Goal: Task Accomplishment & Management: Complete application form

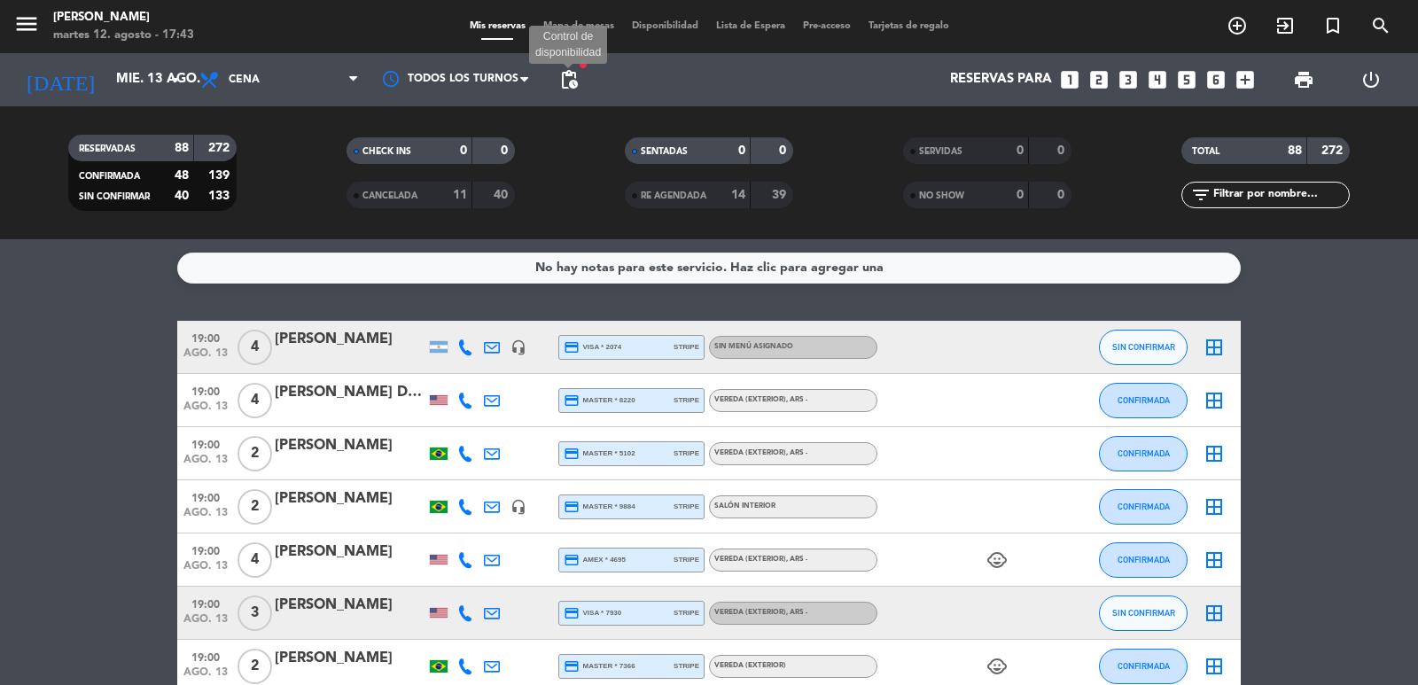
click at [578, 86] on span "pending_actions" at bounding box center [568, 79] width 21 height 21
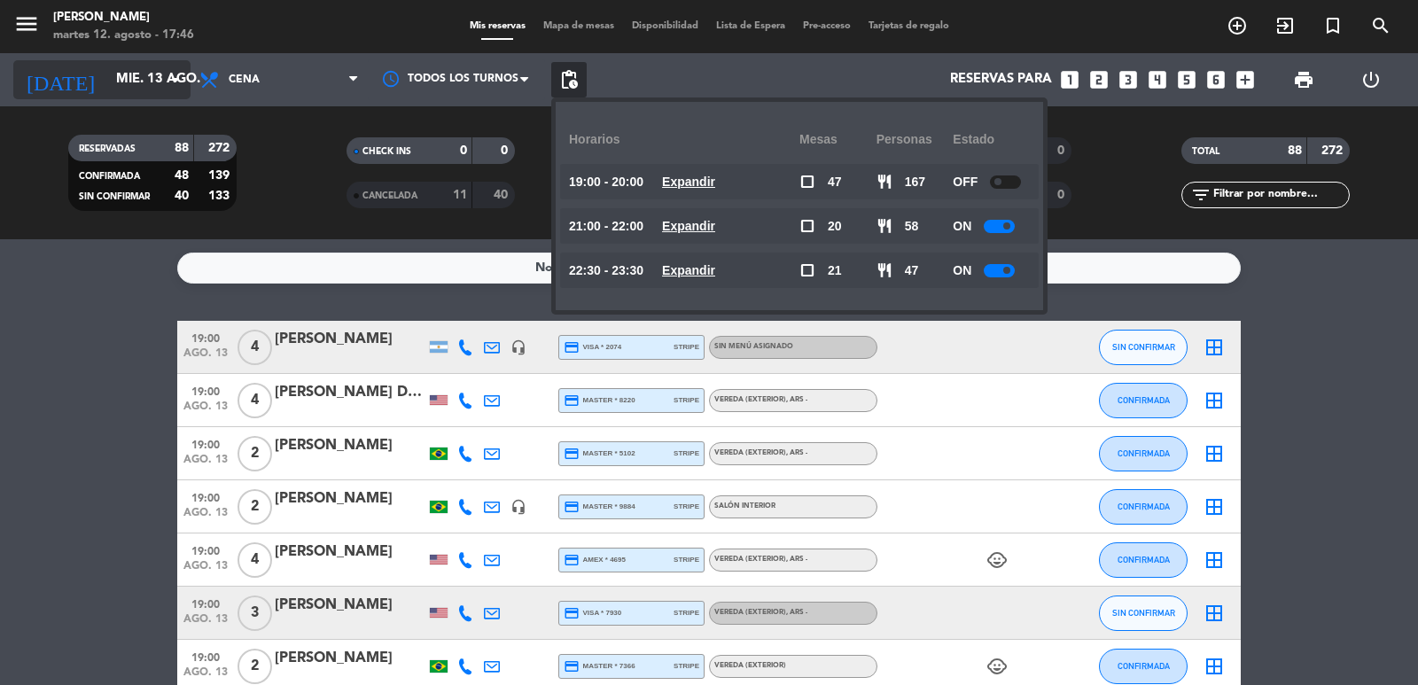
click at [116, 73] on input "mié. 13 ago." at bounding box center [192, 80] width 171 height 34
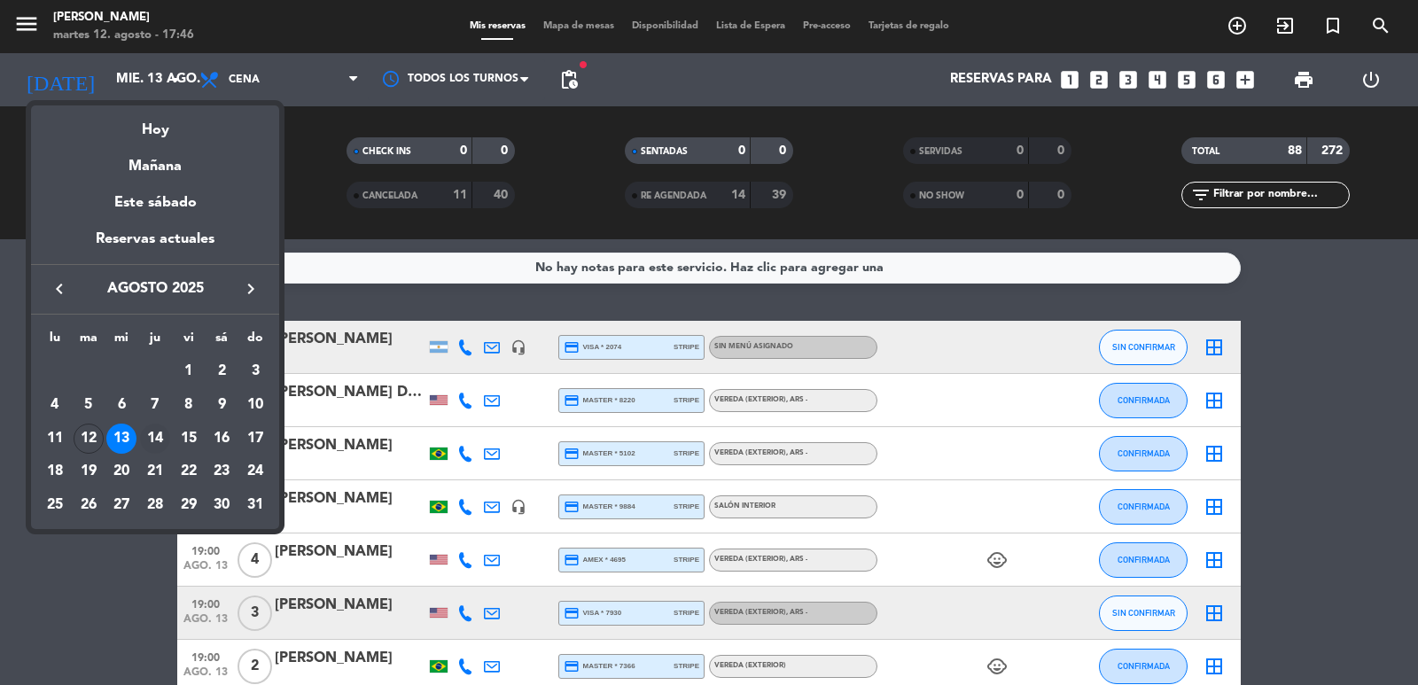
click at [165, 440] on div "14" at bounding box center [155, 438] width 30 height 30
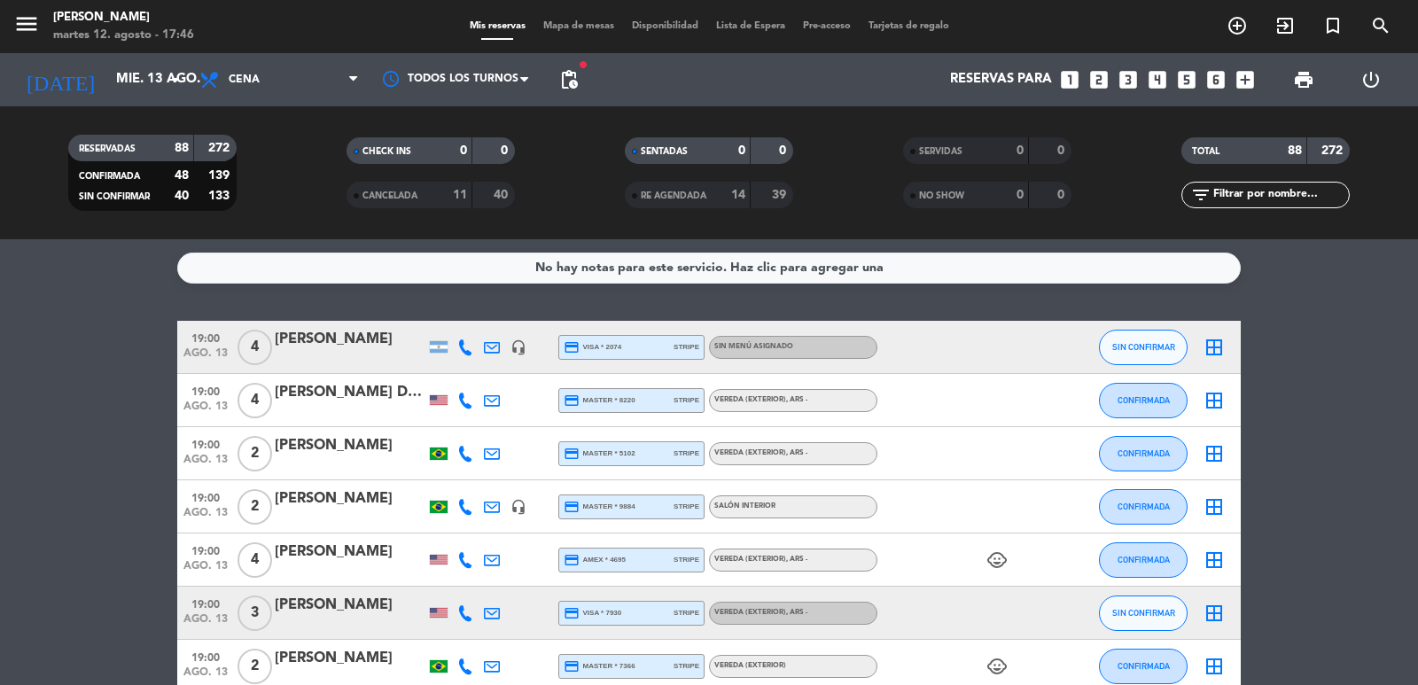
type input "jue. 14 ago."
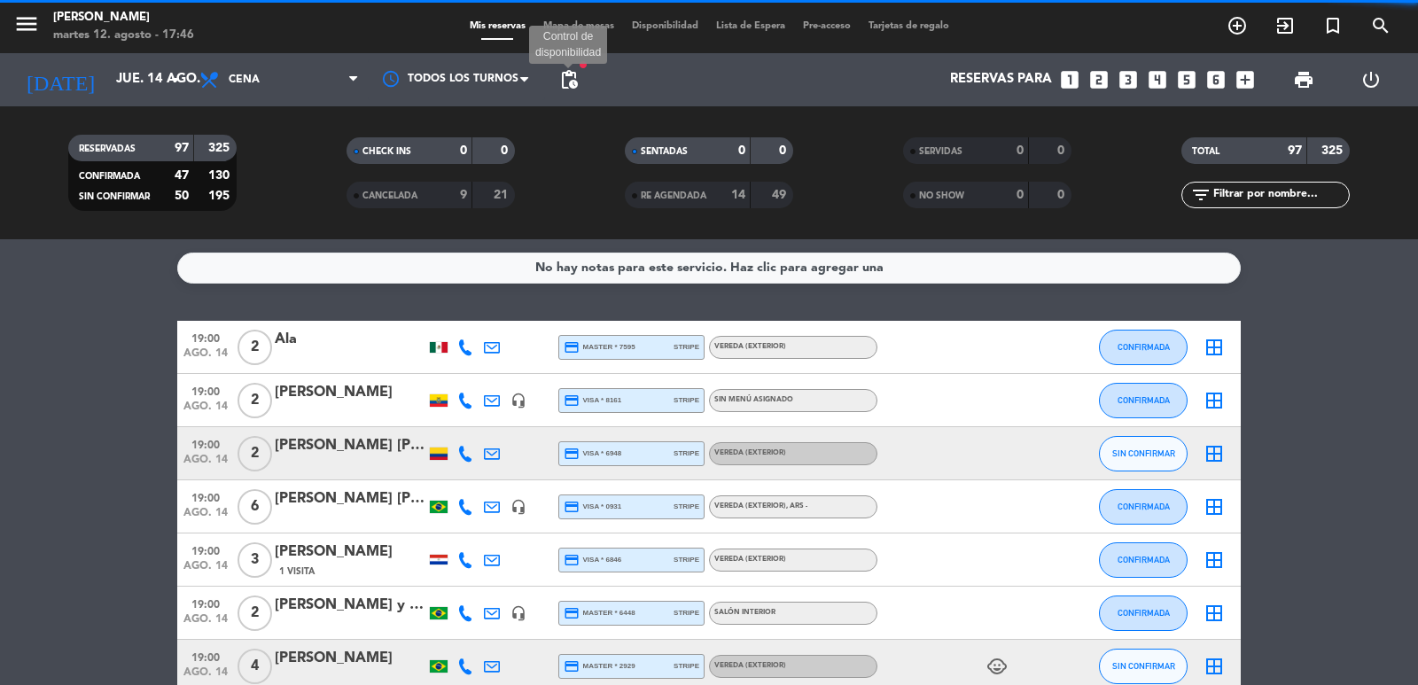
click at [573, 82] on span "pending_actions" at bounding box center [568, 79] width 21 height 21
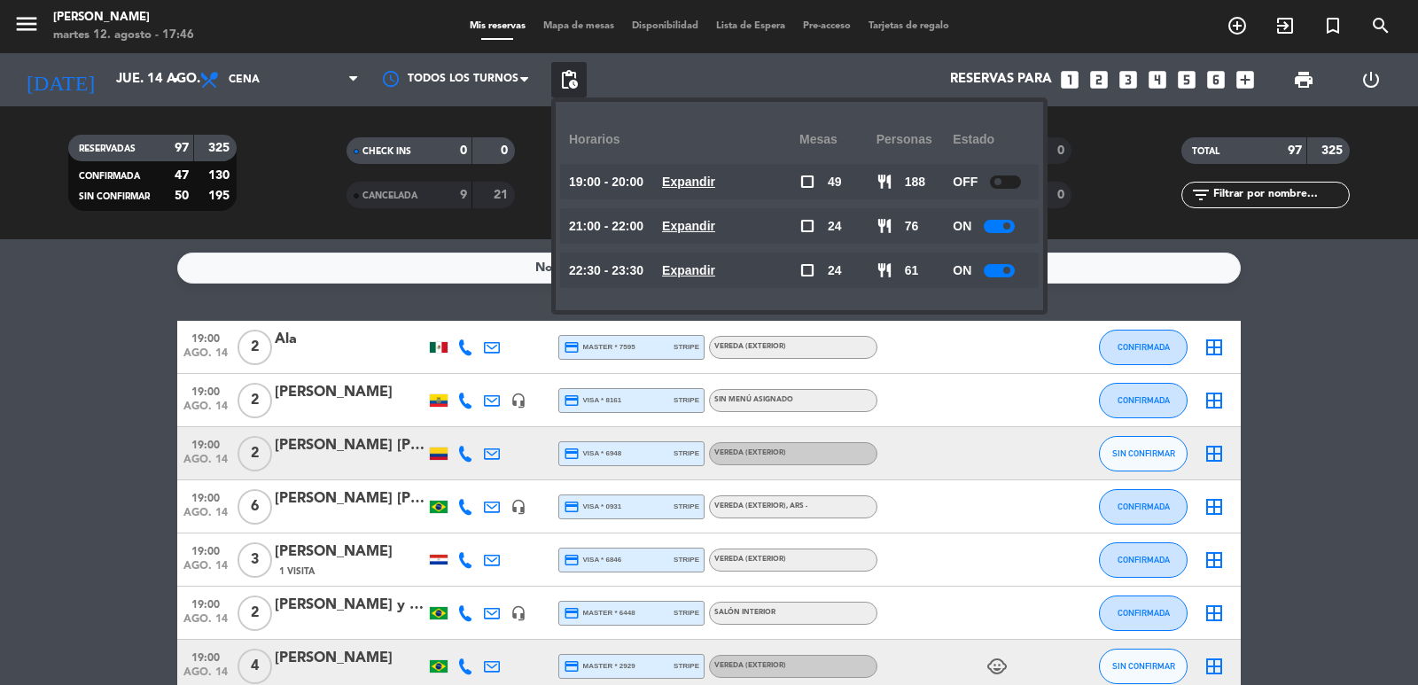
click at [689, 265] on u "Expandir" at bounding box center [688, 270] width 53 height 14
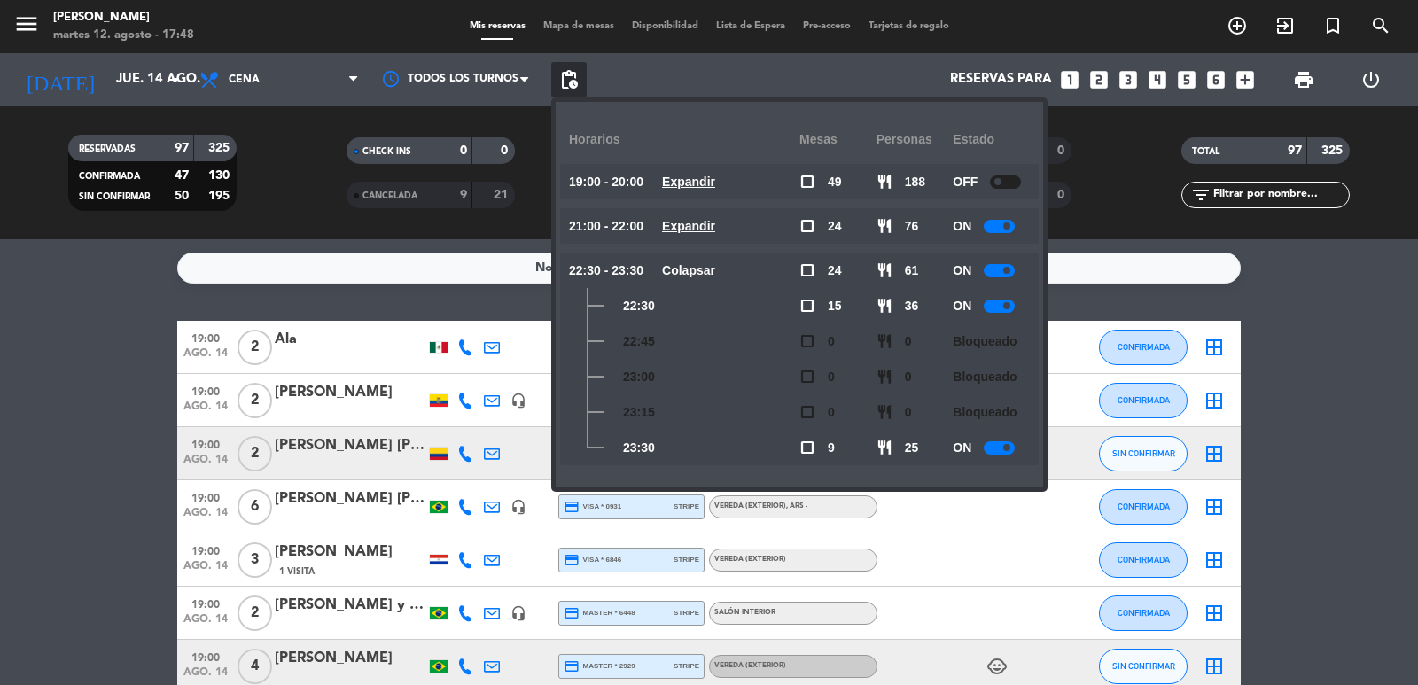
click at [1106, 79] on icon "looks_two" at bounding box center [1098, 79] width 23 height 23
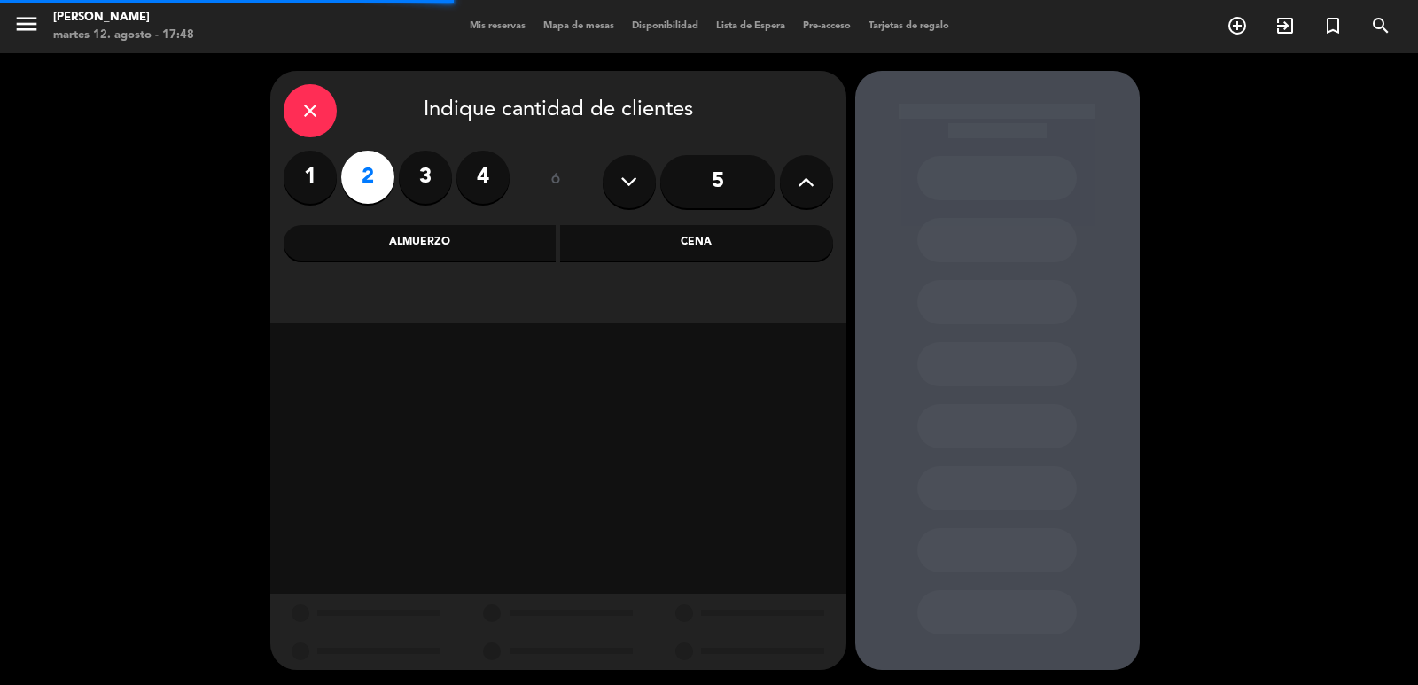
click at [683, 237] on div "Cena" at bounding box center [696, 242] width 273 height 35
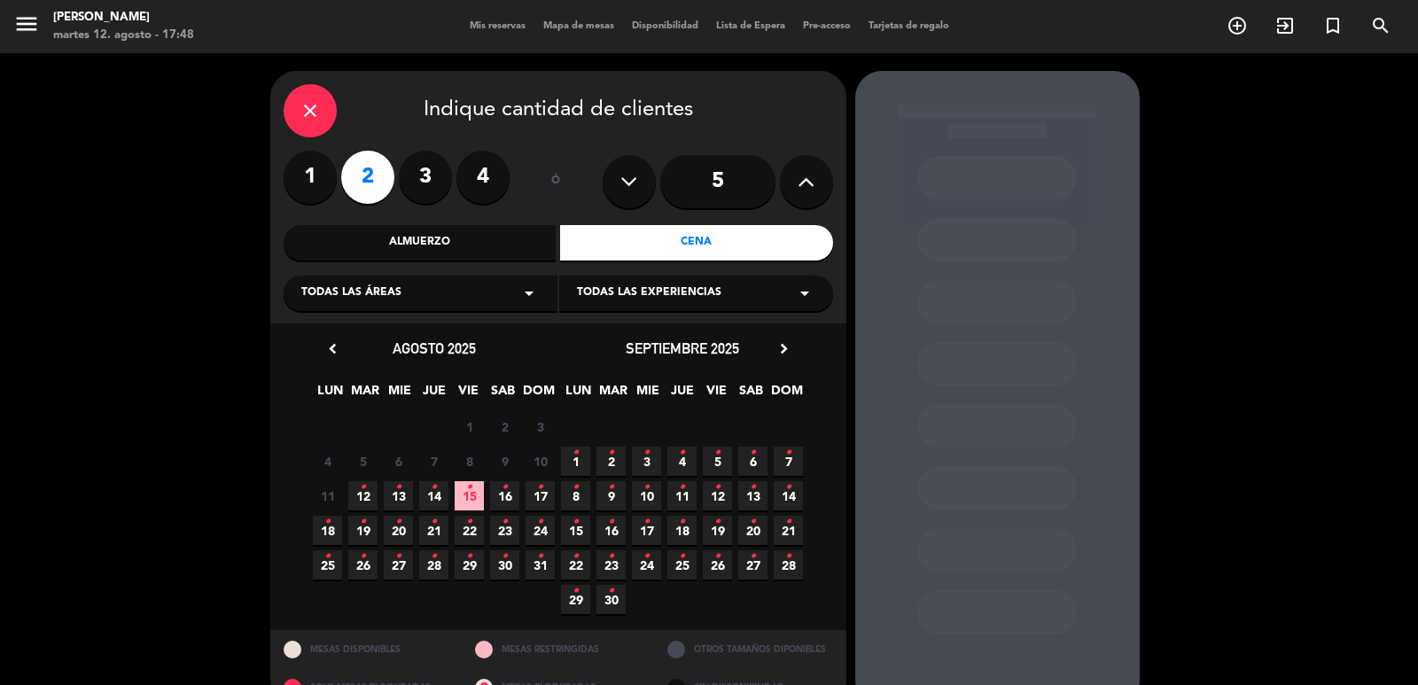
click at [390, 499] on span "13 •" at bounding box center [398, 495] width 29 height 29
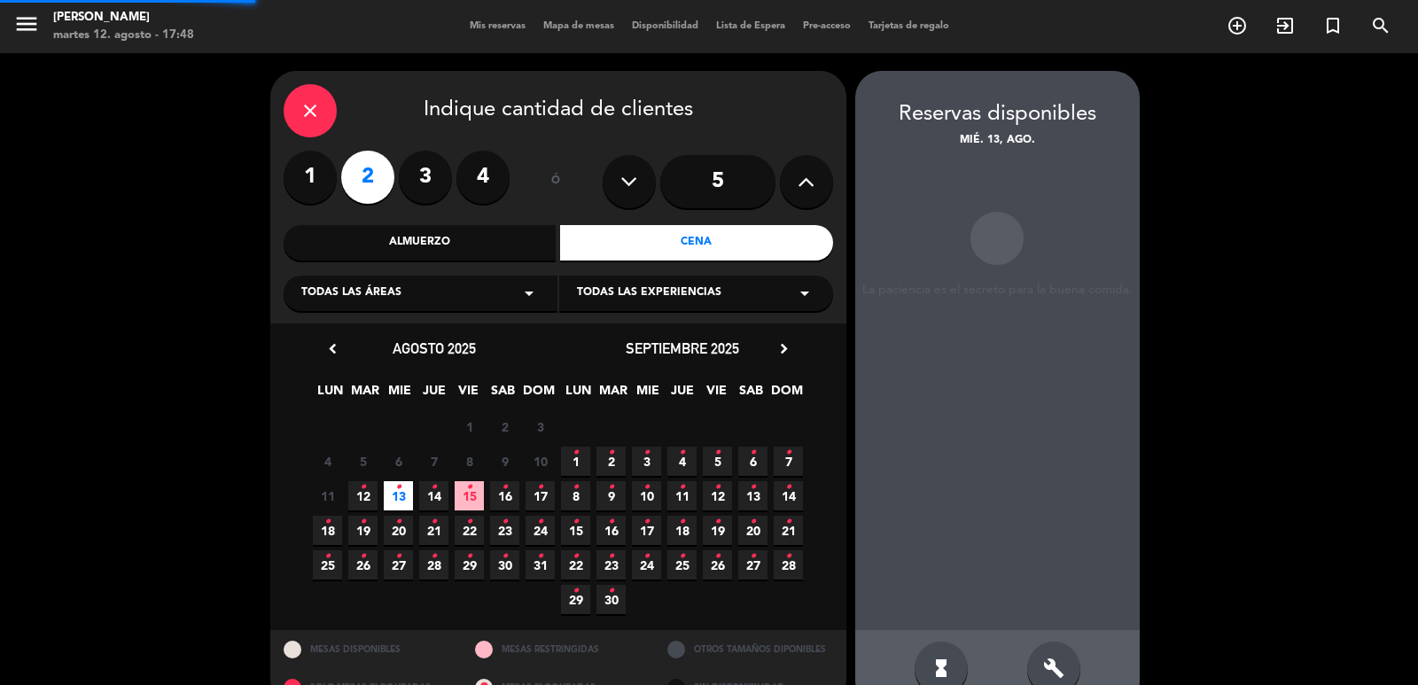
scroll to position [38, 0]
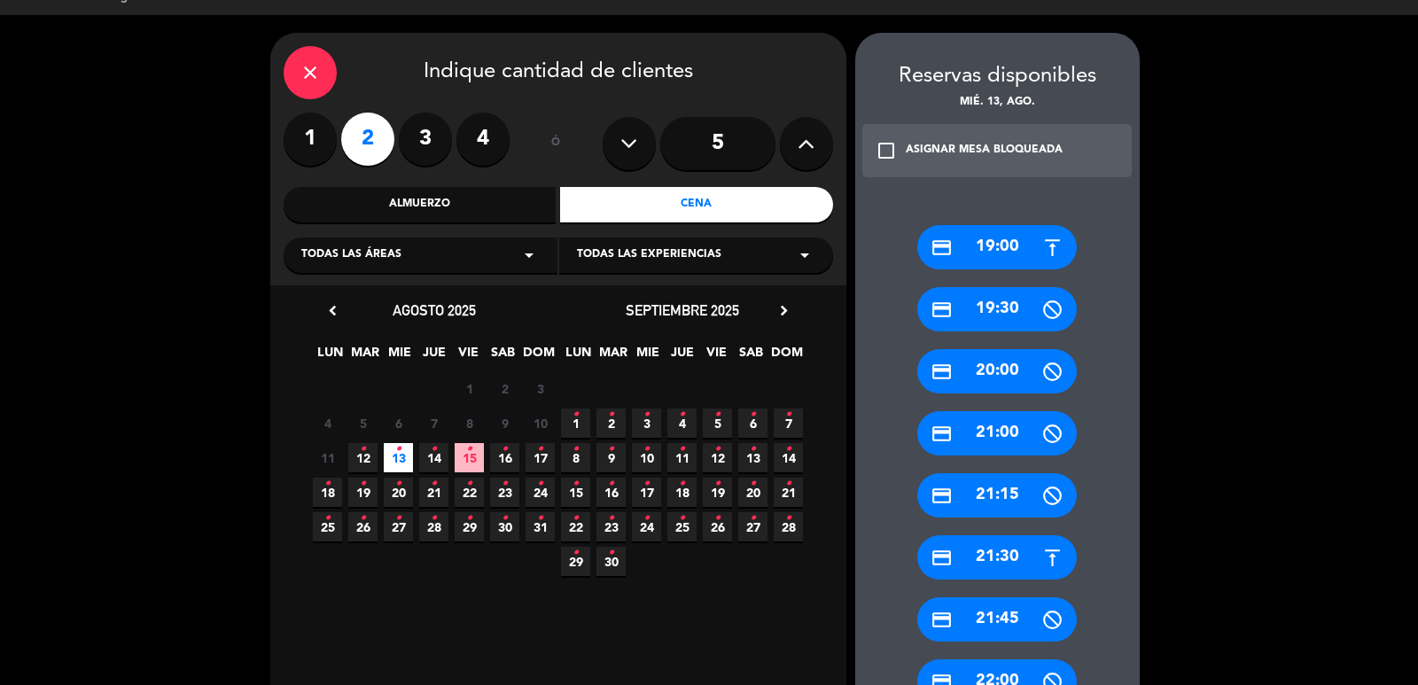
click at [1000, 551] on div "credit_card 21:30" at bounding box center [996, 557] width 159 height 44
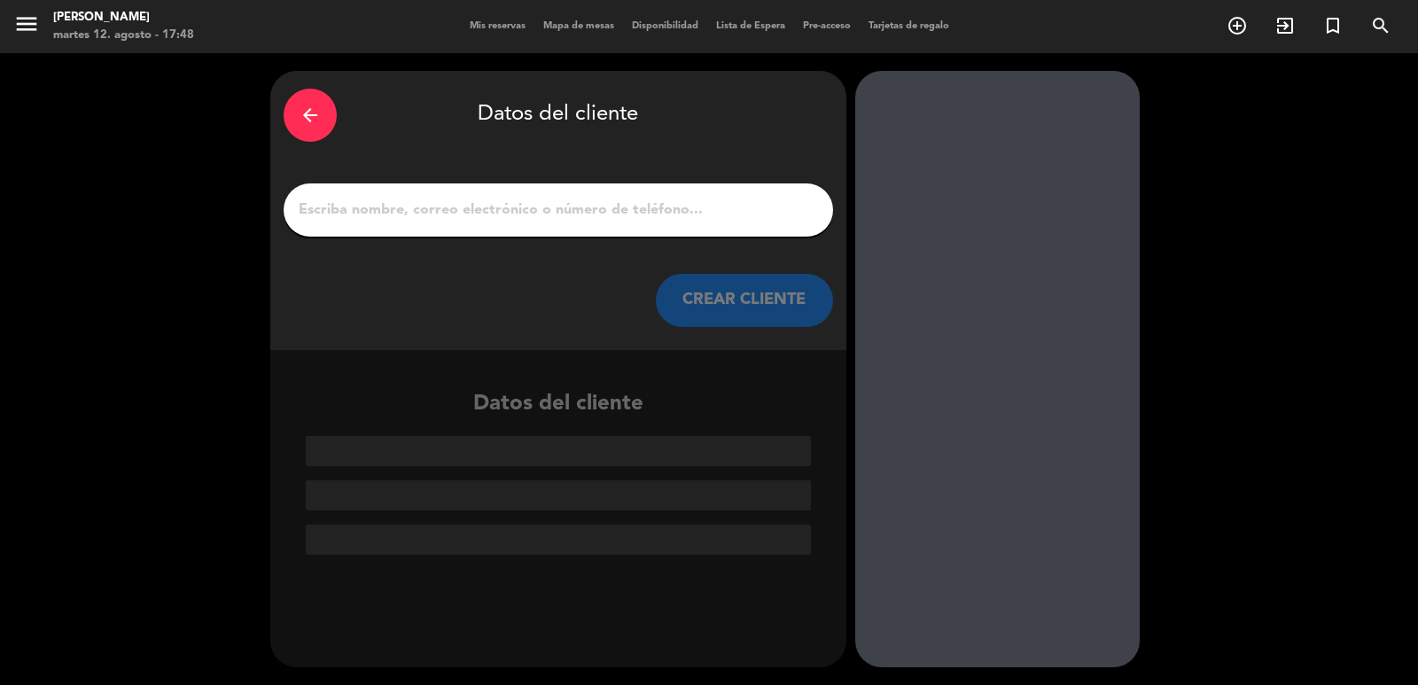
scroll to position [0, 0]
click at [594, 155] on div "arrow_back Datos del cliente CREAR CLIENTE" at bounding box center [558, 210] width 576 height 279
click at [615, 198] on input "1" at bounding box center [558, 210] width 523 height 25
paste input "[PERSON_NAME]"
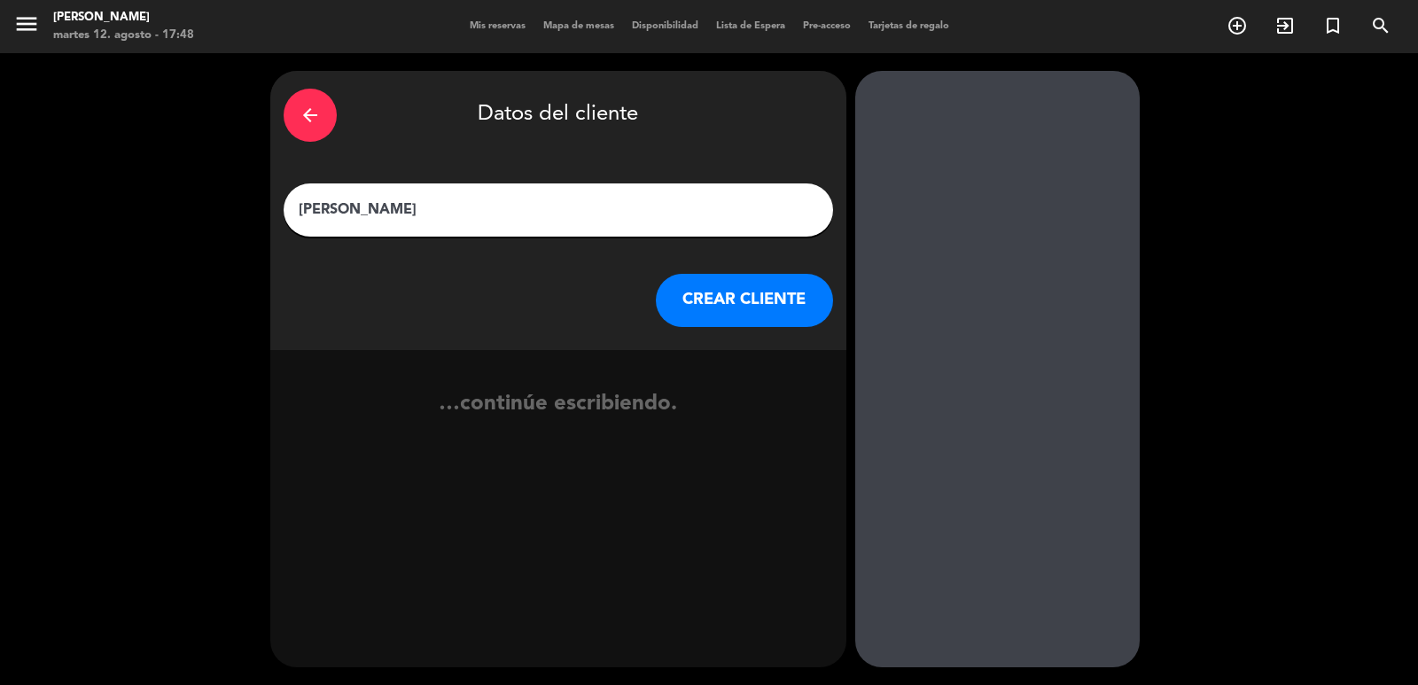
type input "[PERSON_NAME]"
click at [715, 310] on button "CREAR CLIENTE" at bounding box center [744, 300] width 177 height 53
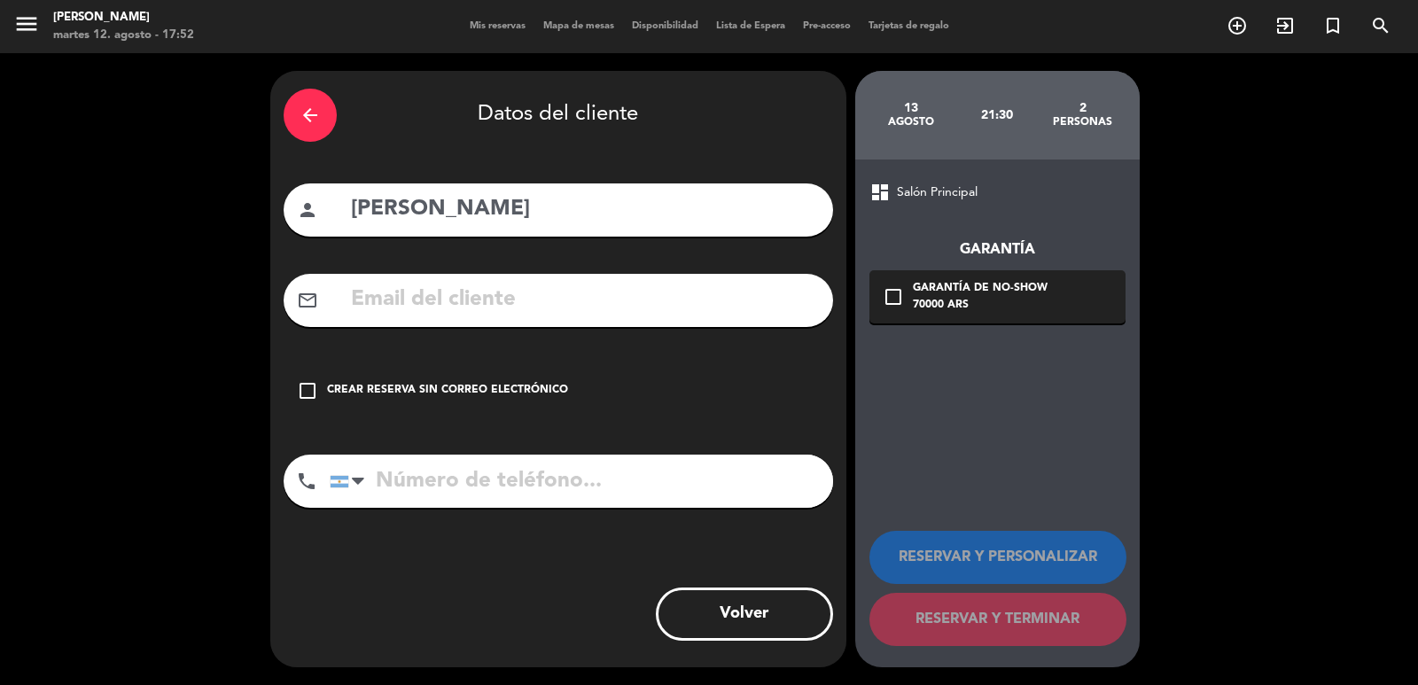
click at [324, 122] on div "arrow_back" at bounding box center [310, 115] width 53 height 53
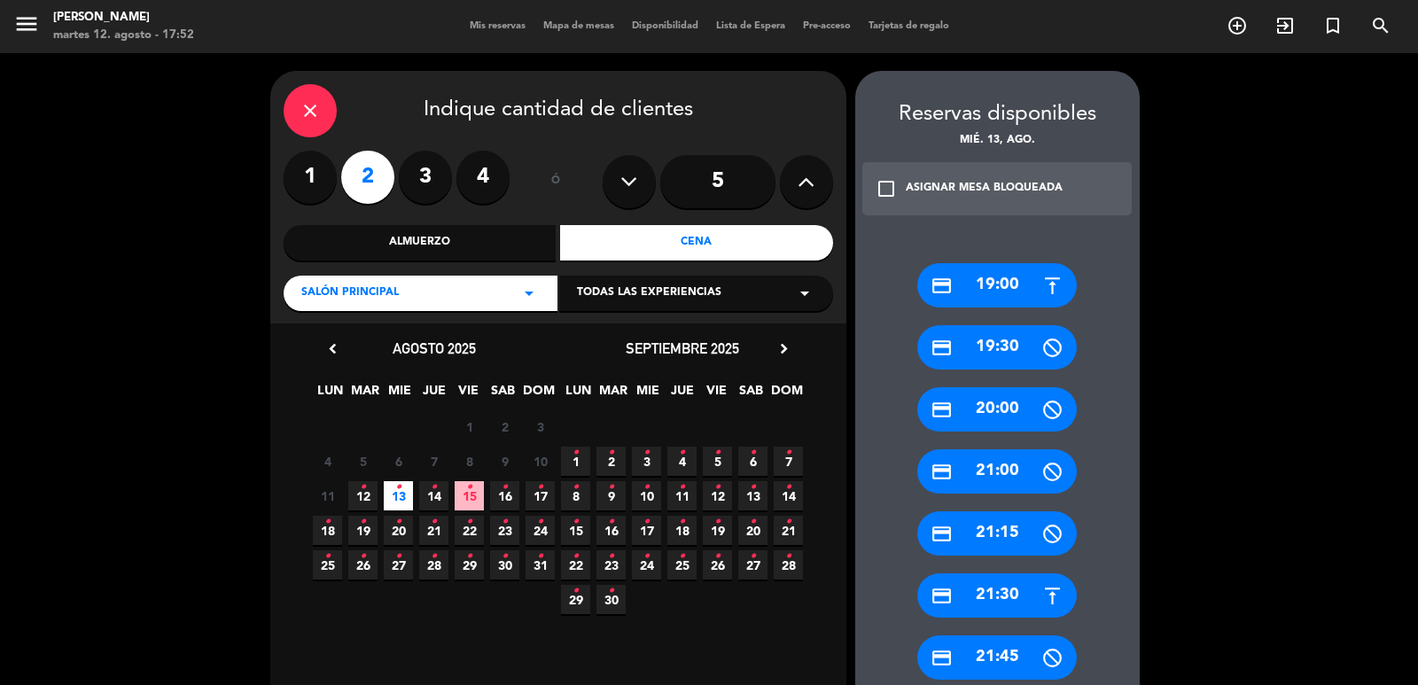
click at [497, 172] on label "4" at bounding box center [482, 177] width 53 height 53
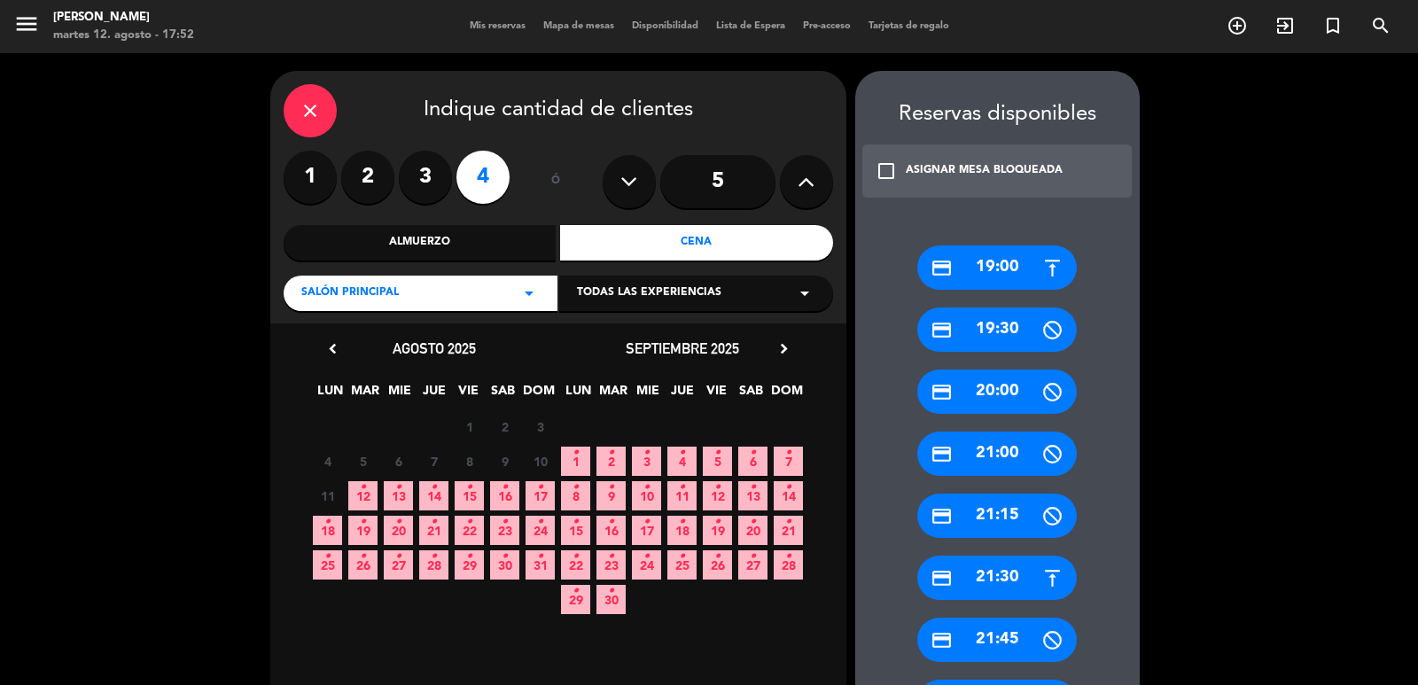
click at [572, 457] on icon "•" at bounding box center [575, 453] width 6 height 28
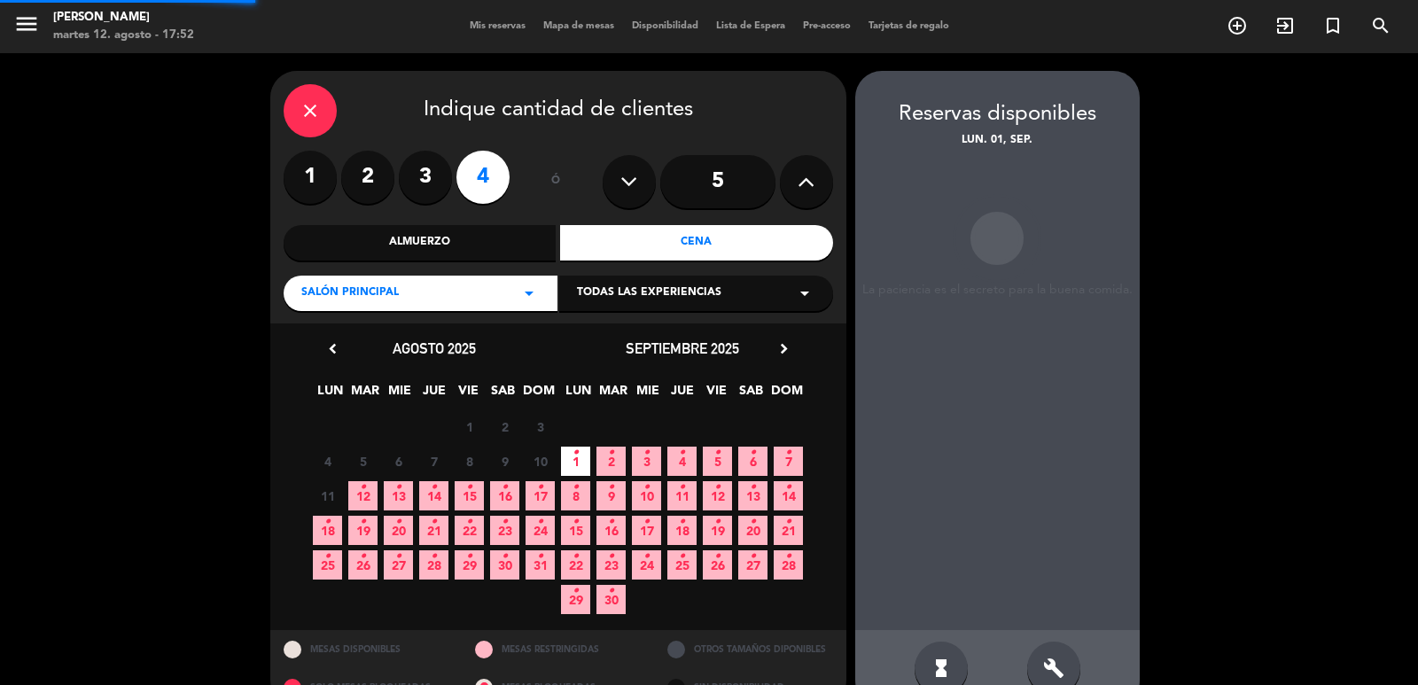
scroll to position [38, 0]
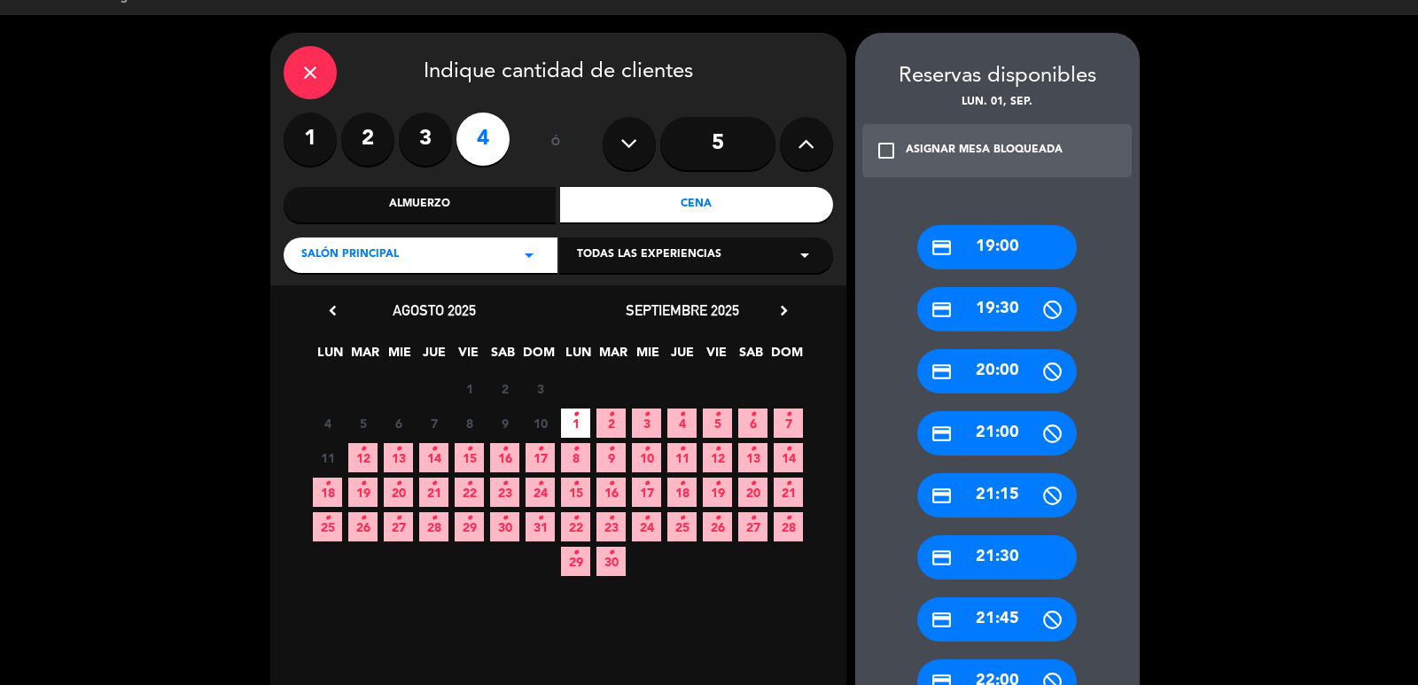
click at [1043, 559] on div "credit_card 21:30" at bounding box center [996, 557] width 159 height 44
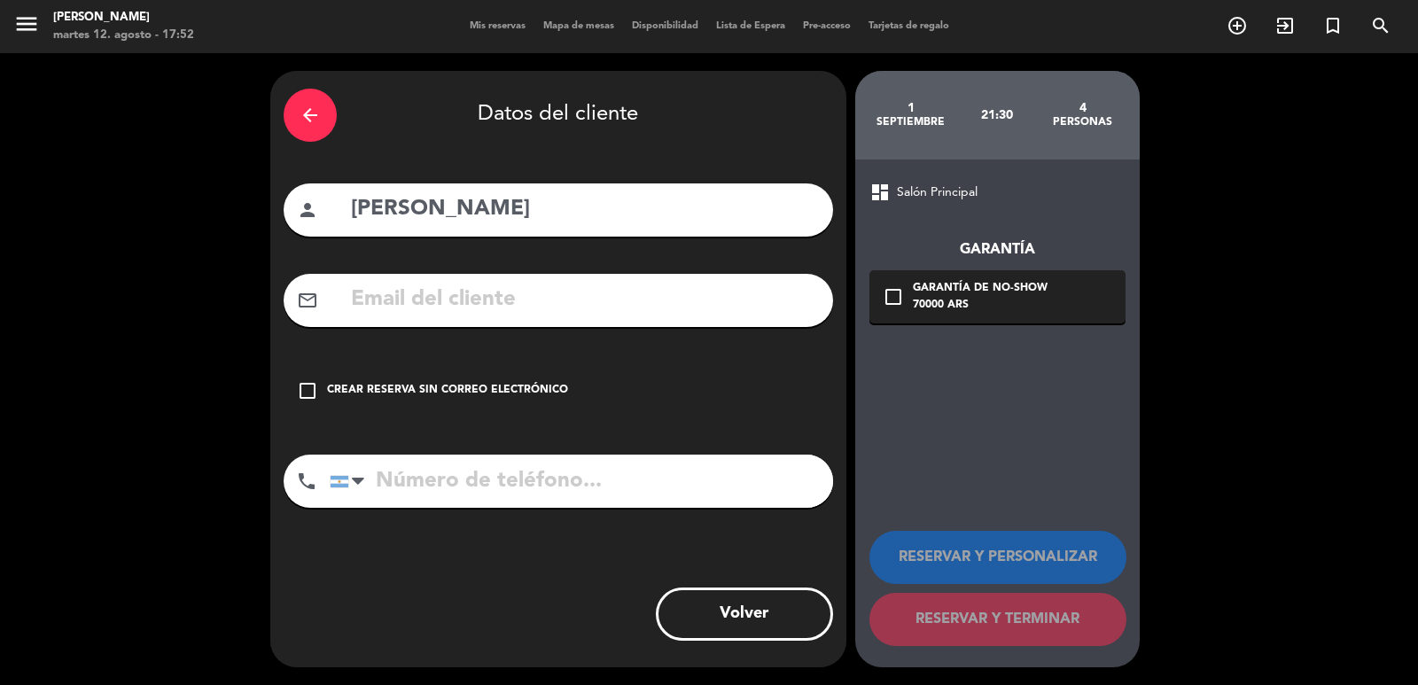
drag, startPoint x: 570, startPoint y: 203, endPoint x: 190, endPoint y: 144, distance: 384.7
click at [195, 143] on div "arrow_back Datos del cliente person Harley Suzart mail_outline check_box_outlin…" at bounding box center [709, 369] width 1418 height 632
paste input "[PERSON_NAME]"
type input "[PERSON_NAME]"
click at [905, 297] on div "check_box_outline_blank Garantía de no-show 70000 ARS" at bounding box center [997, 296] width 256 height 53
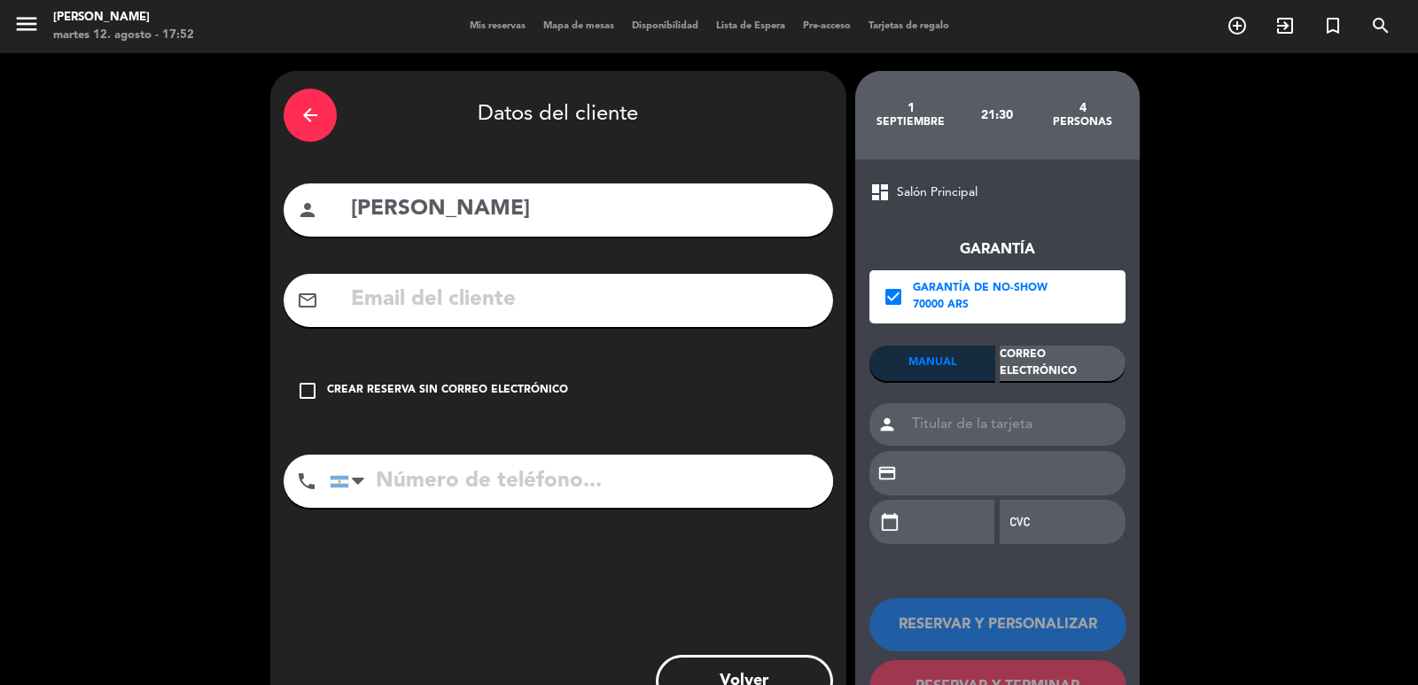
click at [1094, 373] on div "Correo Electrónico" at bounding box center [1062, 363] width 126 height 35
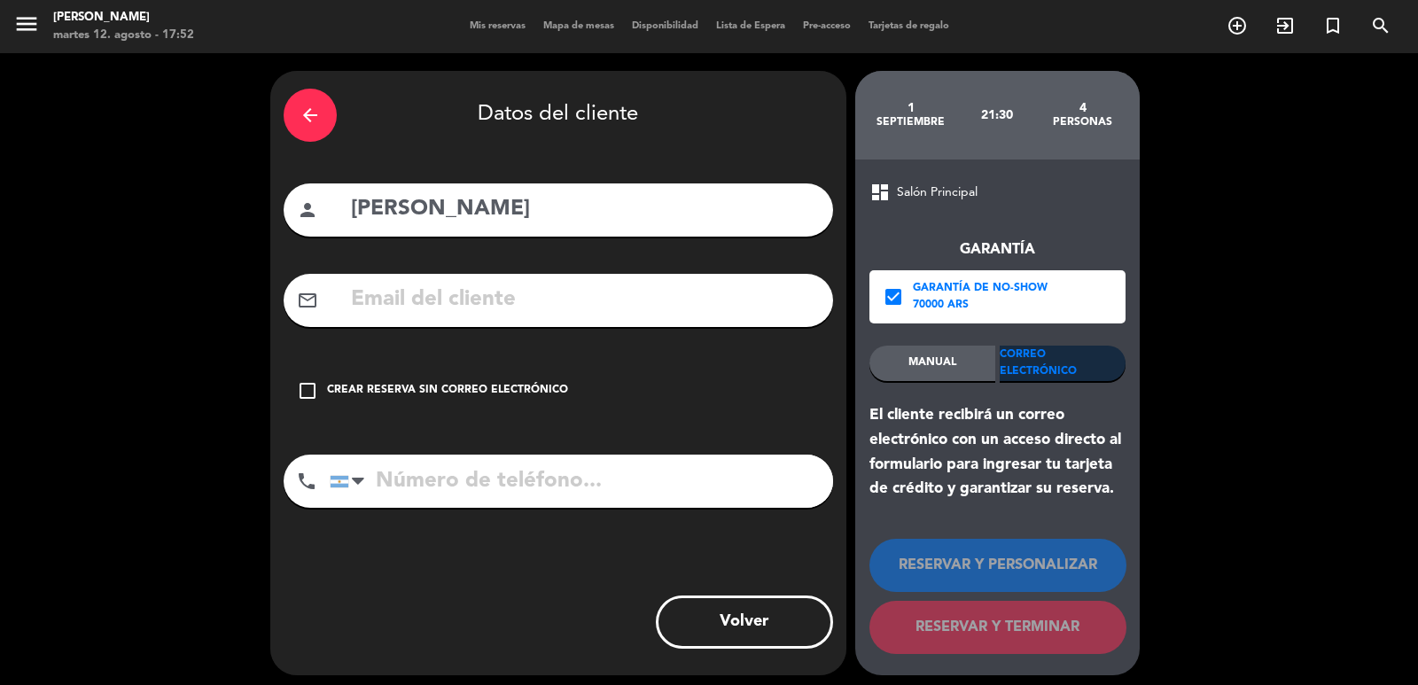
click at [473, 304] on input "text" at bounding box center [584, 300] width 470 height 36
paste input "2954545796 Correo electrónico: [EMAIL_ADDRESS][DOMAIN_NAME]"
type input "2954545796 Correo electrónico: [EMAIL_ADDRESS][DOMAIN_NAME]"
drag, startPoint x: 521, startPoint y: 490, endPoint x: 537, endPoint y: 469, distance: 26.6
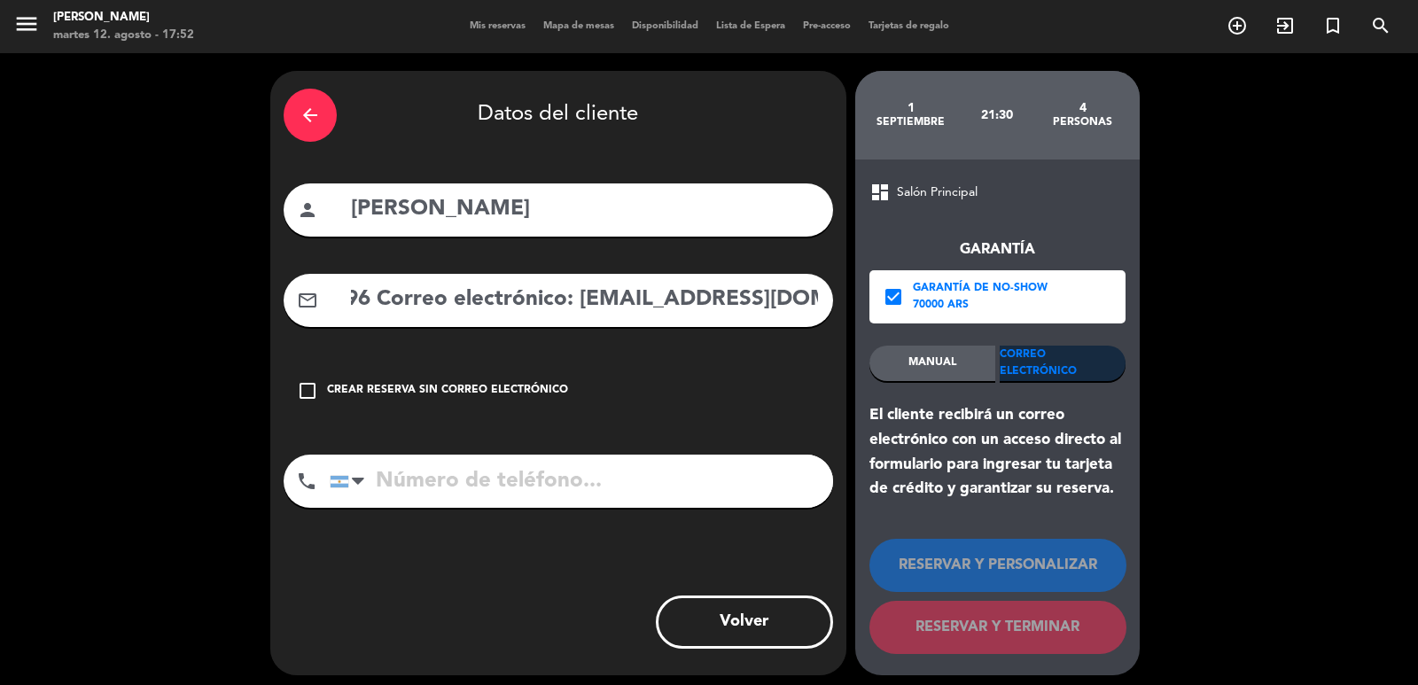
click at [522, 490] on input "tel" at bounding box center [581, 481] width 503 height 53
paste input "2954545796 Correo electrónico: [EMAIL_ADDRESS][DOMAIN_NAME]"
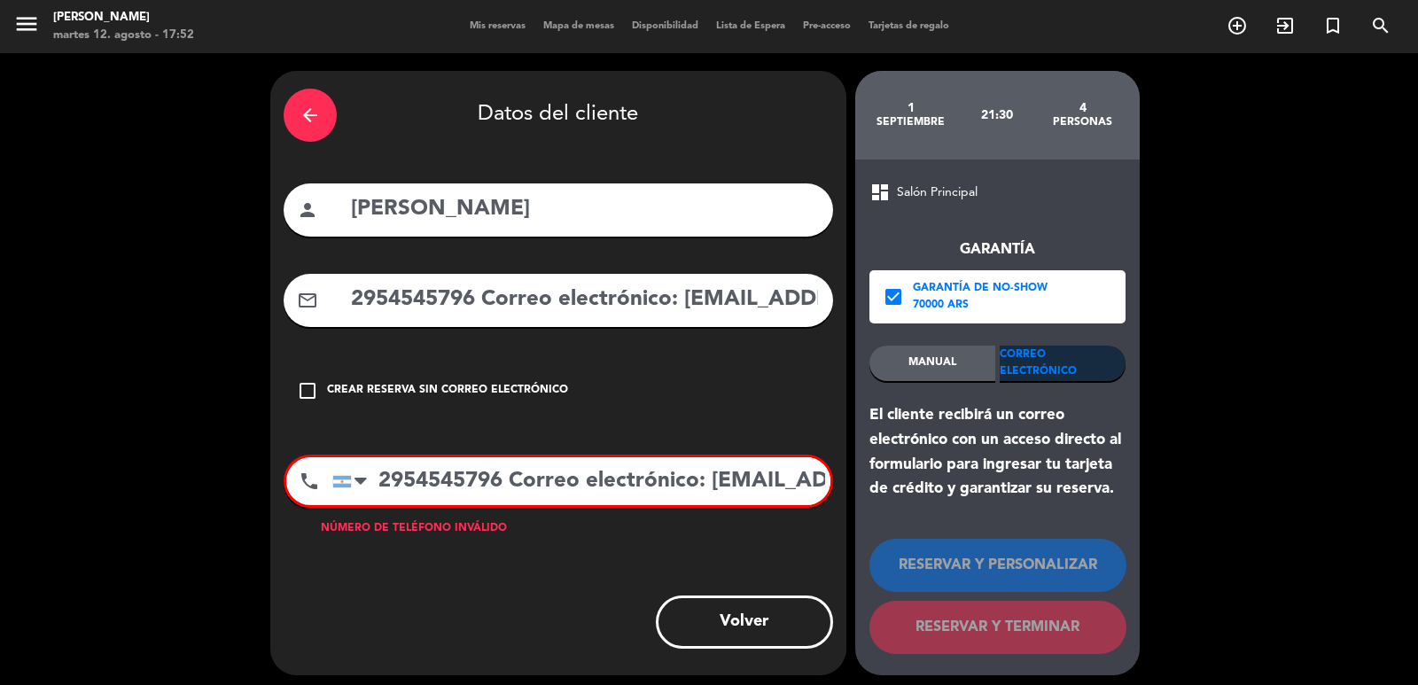
scroll to position [0, 125]
type input "2954545796 Correo electrónico: [EMAIL_ADDRESS][DOMAIN_NAME]"
drag, startPoint x: 677, startPoint y: 302, endPoint x: 0, endPoint y: 251, distance: 678.8
click at [0, 250] on div "arrow_back Datos del cliente person [PERSON_NAME] mail_outline 2954545796 Corre…" at bounding box center [709, 373] width 1418 height 640
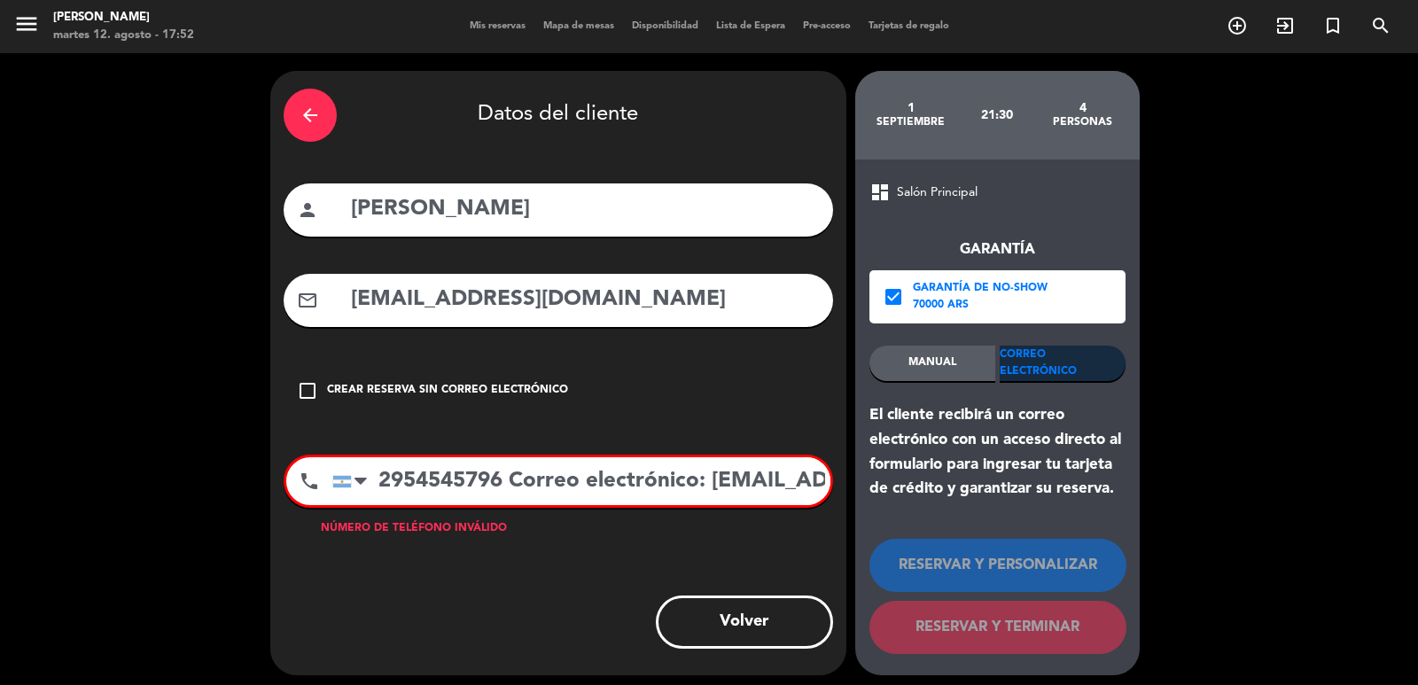
type input "[EMAIL_ADDRESS][DOMAIN_NAME]"
drag, startPoint x: 517, startPoint y: 478, endPoint x: 1417, endPoint y: 496, distance: 900.3
click at [1417, 503] on div "arrow_back Datos del cliente person [PERSON_NAME] mail_outline [EMAIL_ADDRESS][…" at bounding box center [709, 373] width 1418 height 640
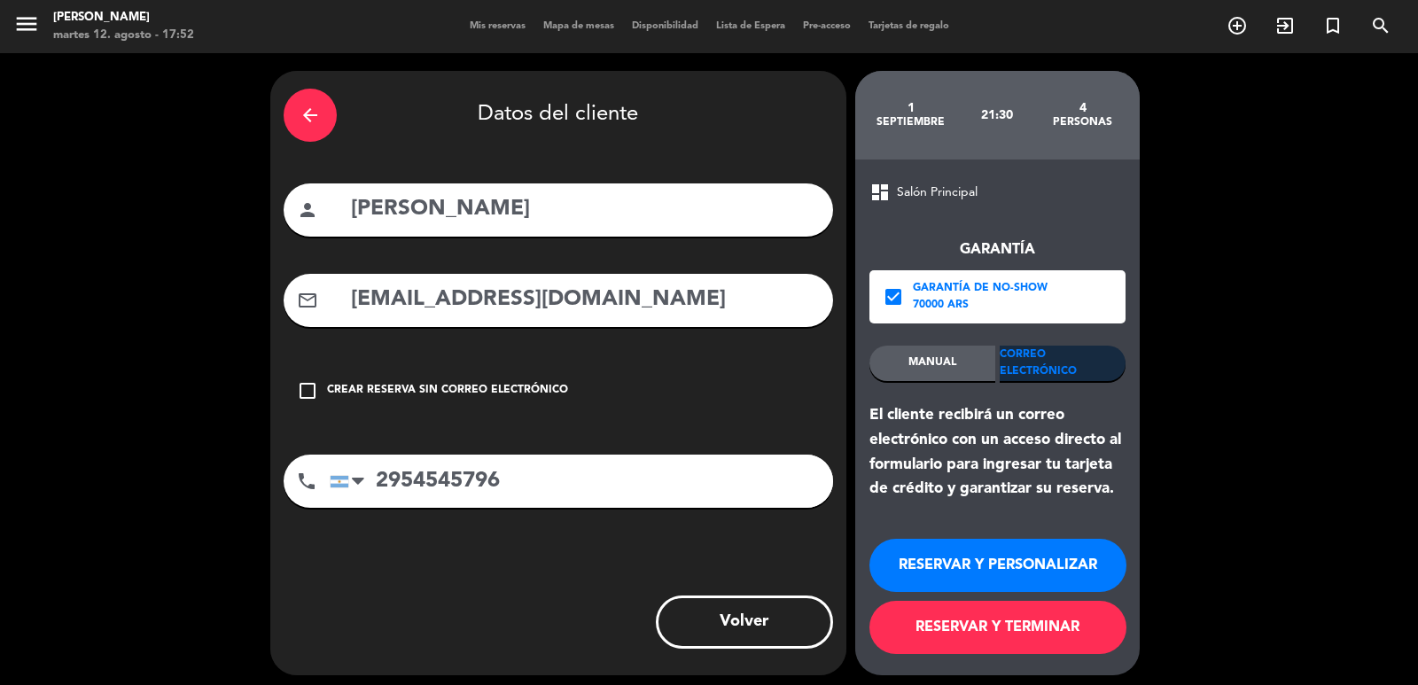
type input "2954545796"
click at [979, 564] on button "RESERVAR Y PERSONALIZAR" at bounding box center [997, 565] width 257 height 53
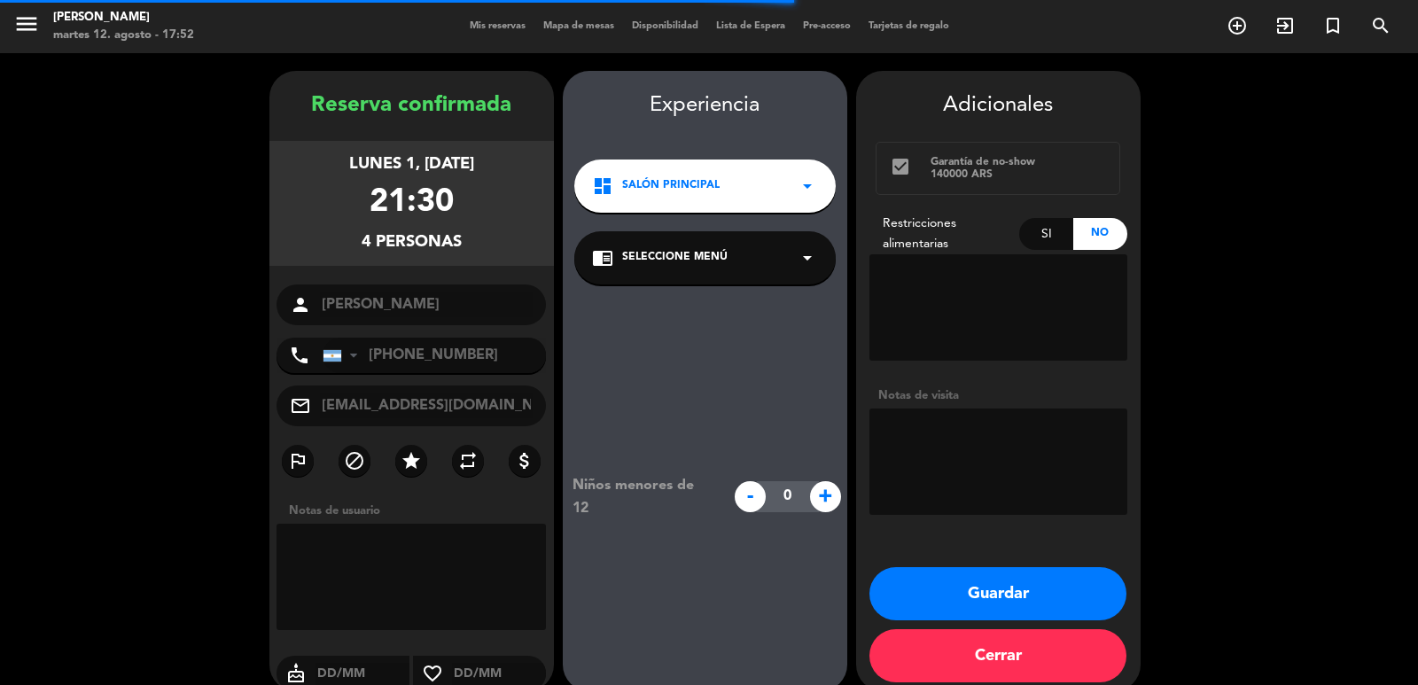
scroll to position [24, 0]
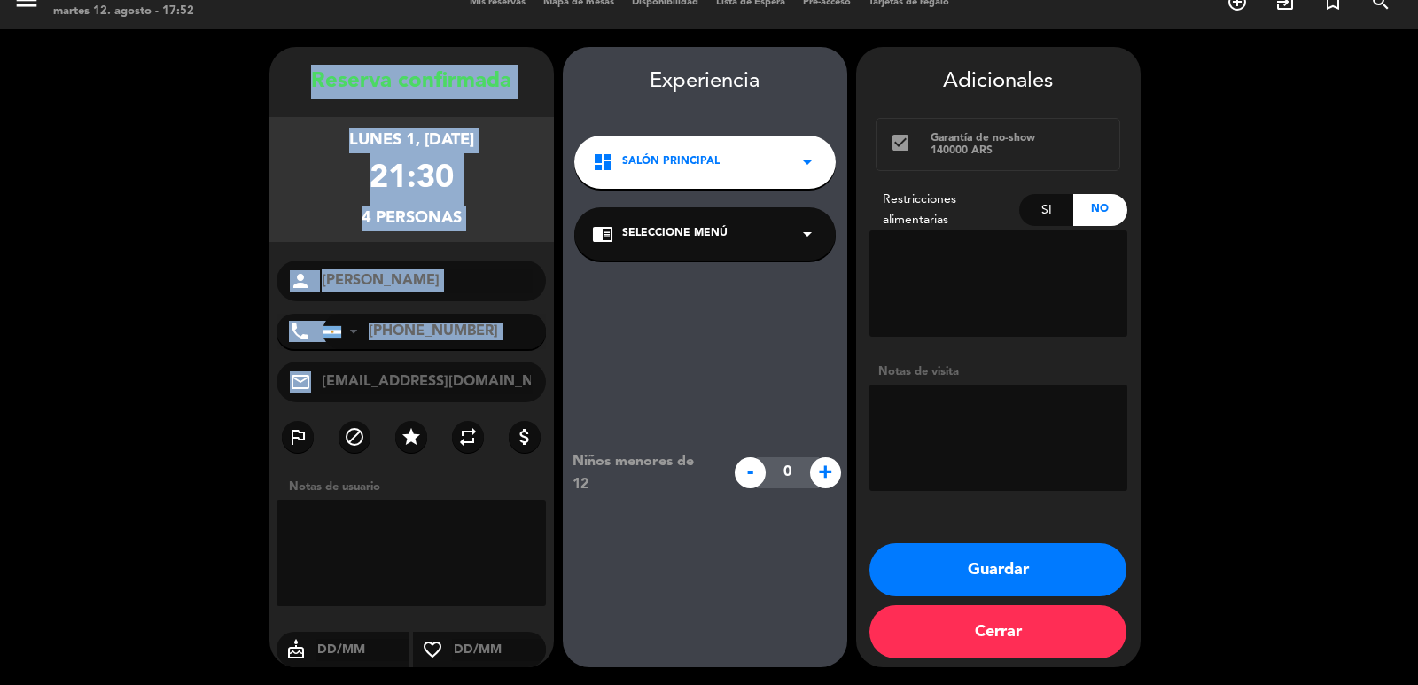
drag, startPoint x: 304, startPoint y: 75, endPoint x: 510, endPoint y: 398, distance: 382.9
click at [510, 398] on div "Reserva confirmada lunes 1, [DATE] 21:30 4 personas person [PERSON_NAME] phone …" at bounding box center [411, 375] width 284 height 620
copy div "Loremip dolorsitam conse 3, adi. 5886 23:78 4 elitsedd eiusmo tempo Incidi Utla…"
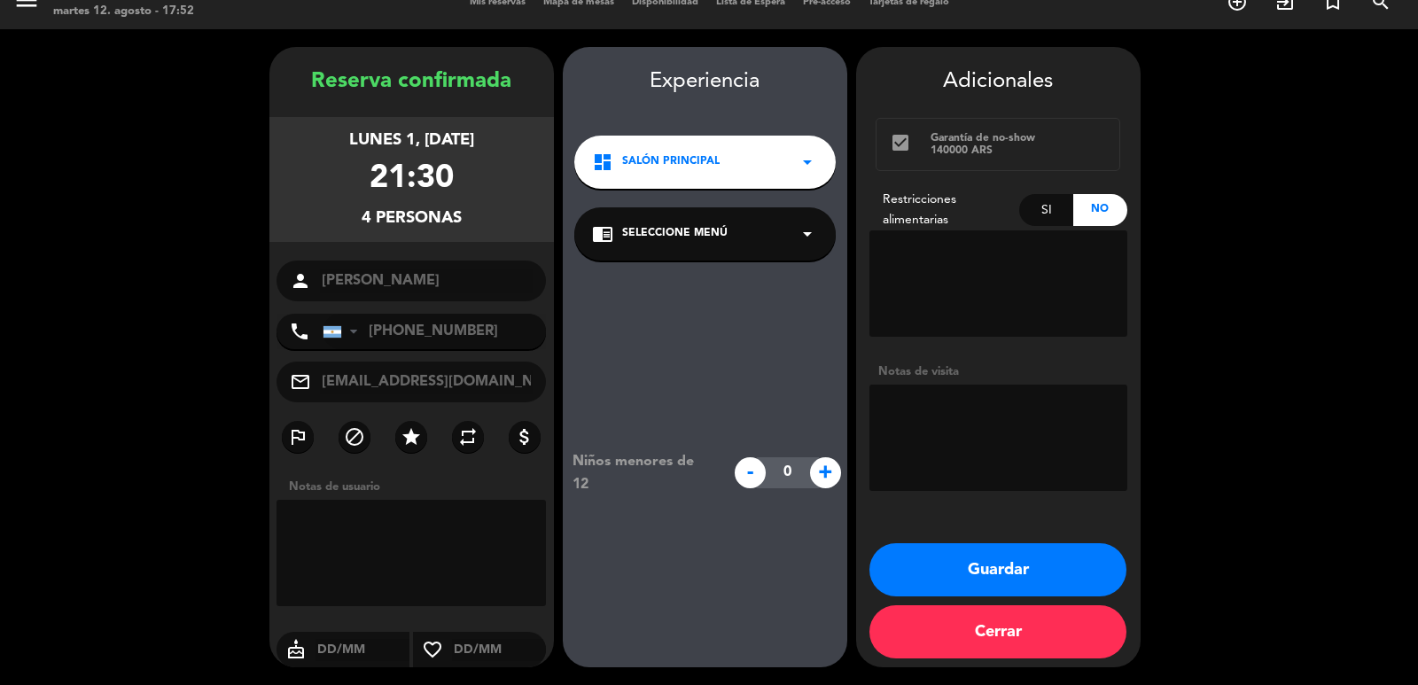
click at [709, 159] on span "Salón Principal" at bounding box center [670, 162] width 97 height 18
click at [711, 249] on div "chrome_reader_mode Seleccione Menú arrow_drop_down" at bounding box center [704, 233] width 261 height 53
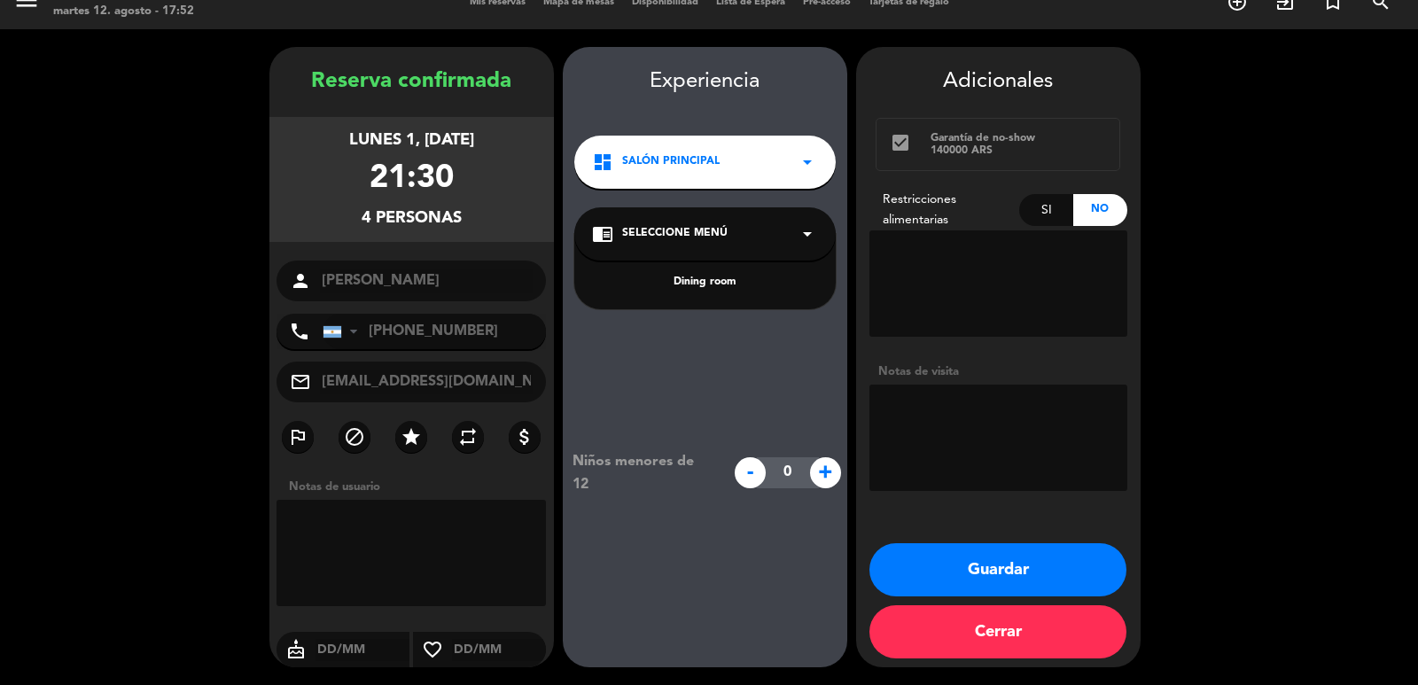
click at [713, 269] on div "Dining room" at bounding box center [704, 271] width 261 height 75
click at [728, 294] on div "Dining room" at bounding box center [704, 271] width 261 height 75
click at [720, 278] on div "Dining room" at bounding box center [705, 283] width 226 height 18
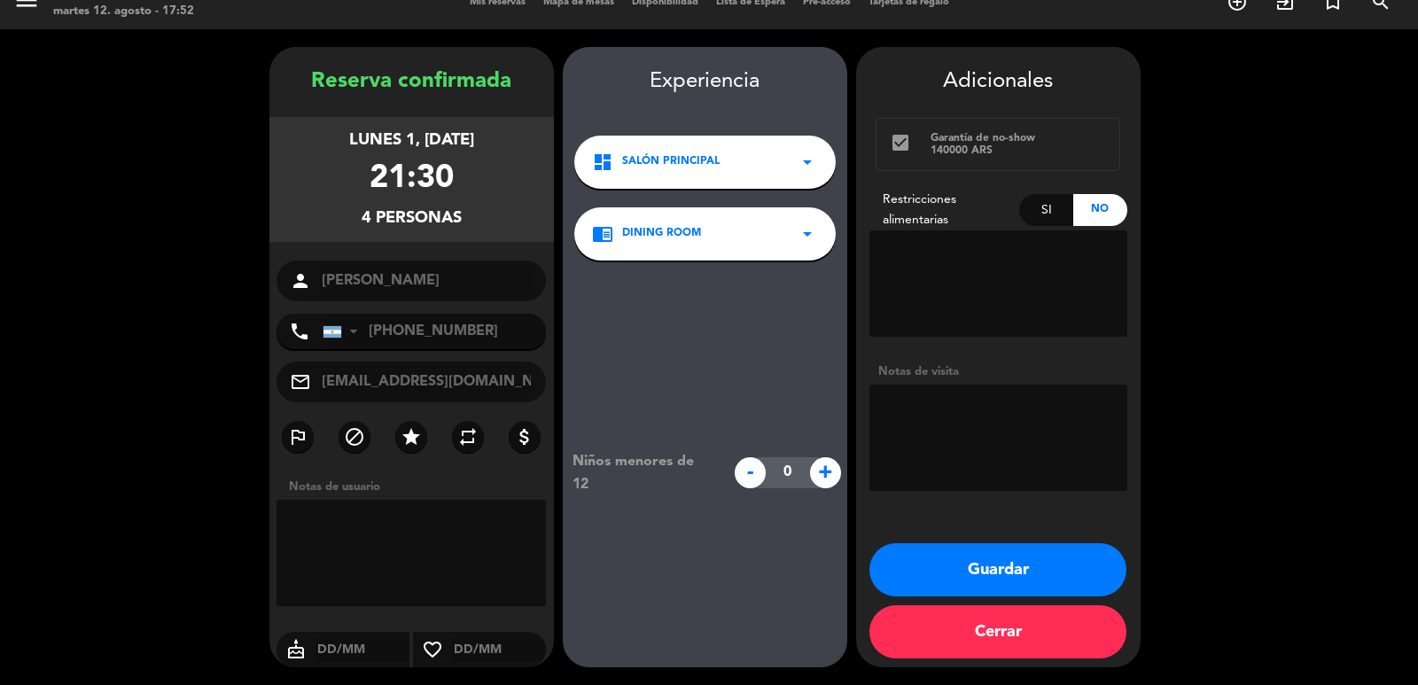
click at [894, 570] on button "Guardar" at bounding box center [997, 569] width 257 height 53
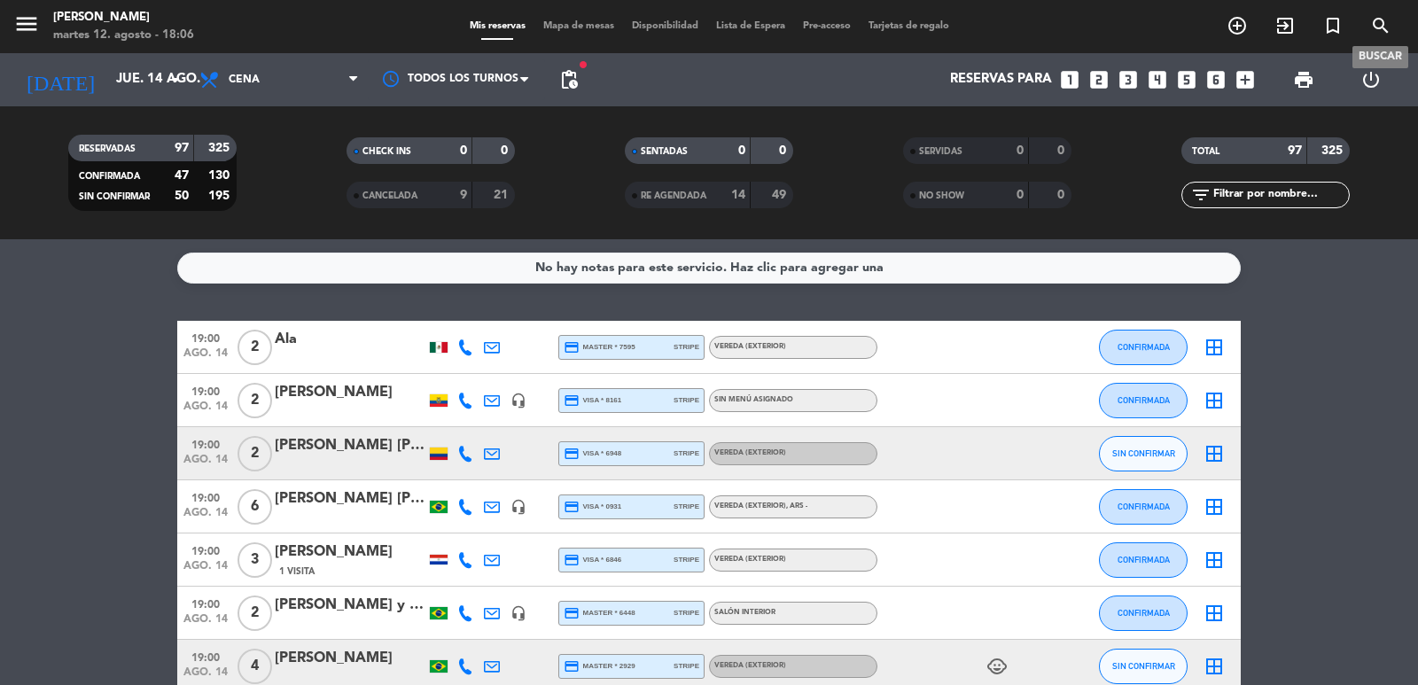
click at [1384, 27] on icon "search" at bounding box center [1380, 25] width 21 height 21
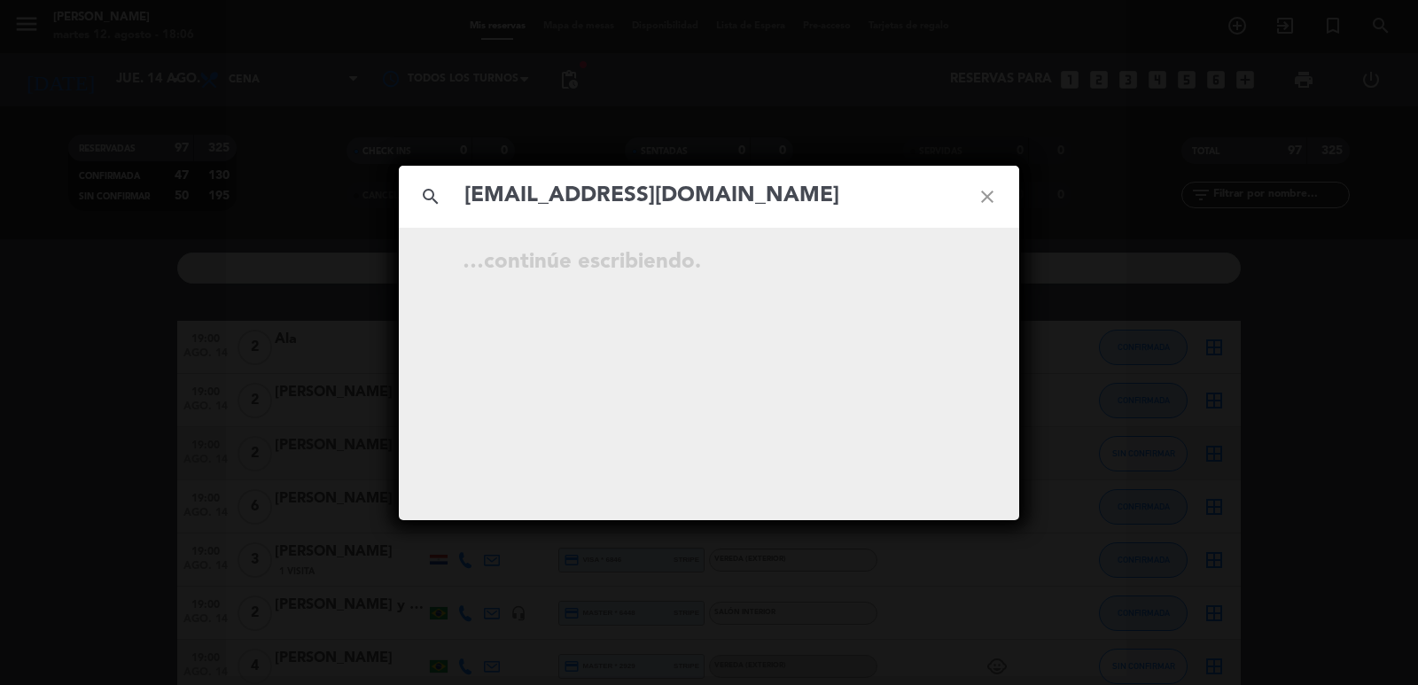
type input "[EMAIL_ADDRESS][DOMAIN_NAME]"
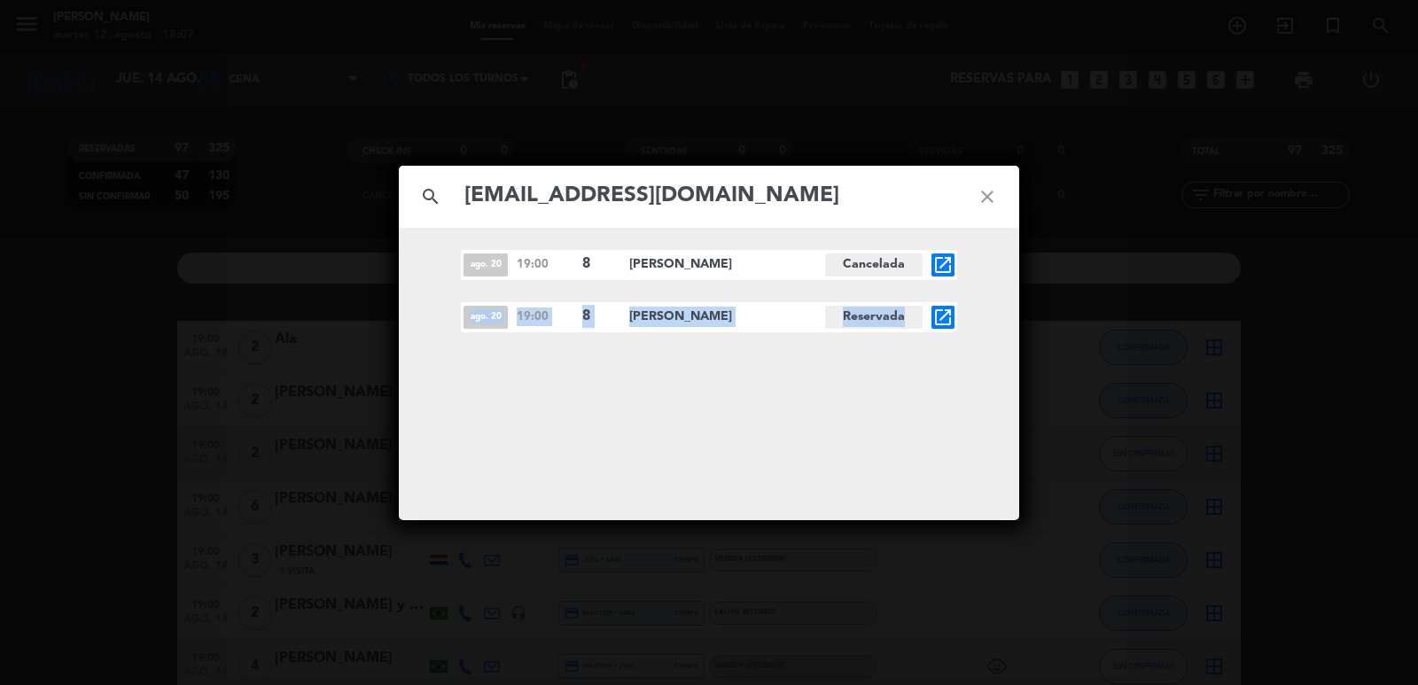
drag, startPoint x: 463, startPoint y: 319, endPoint x: 916, endPoint y: 324, distance: 452.8
click at [916, 324] on div "ago. 20 19:00 8 Thiago [GEOGRAPHIC_DATA] open_in_new" at bounding box center [709, 317] width 496 height 30
copy div "ago. 20 19:00 8 Thiago [GEOGRAPHIC_DATA]"
click at [998, 197] on icon "close" at bounding box center [987, 197] width 64 height 64
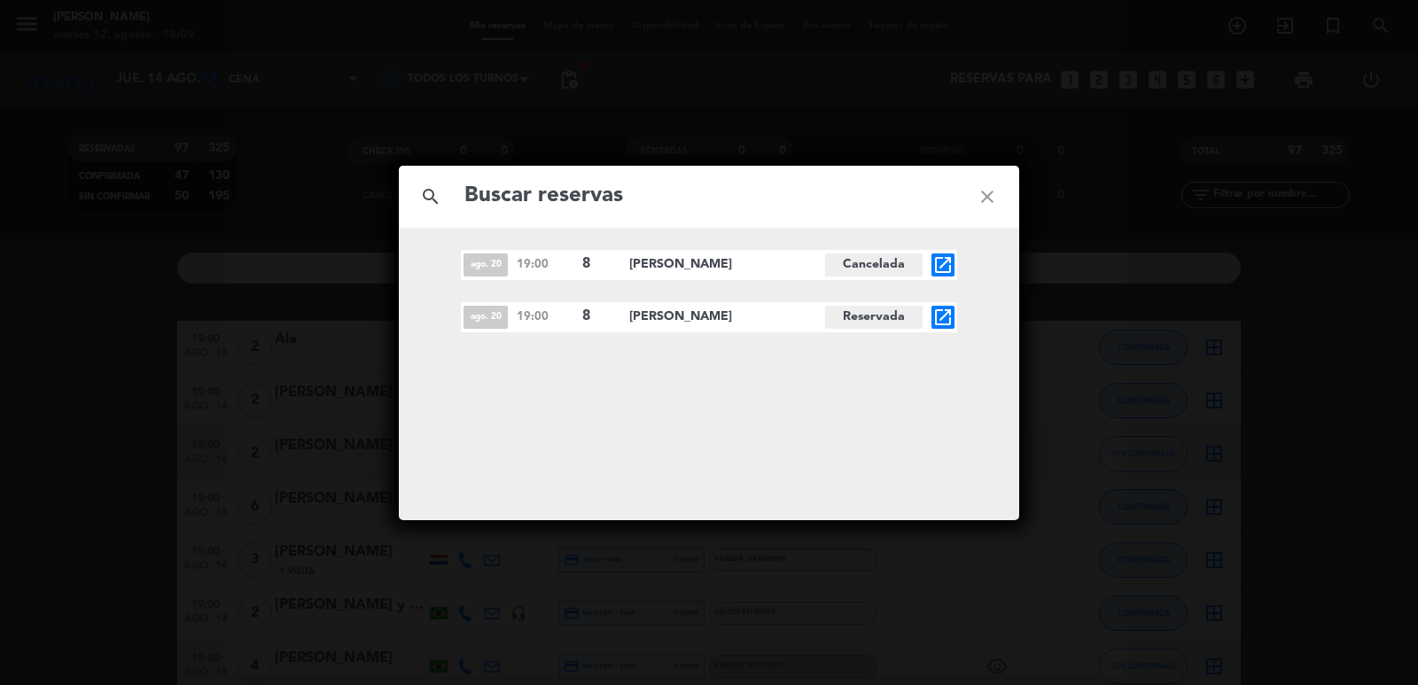
click at [998, 197] on icon "close" at bounding box center [987, 197] width 64 height 64
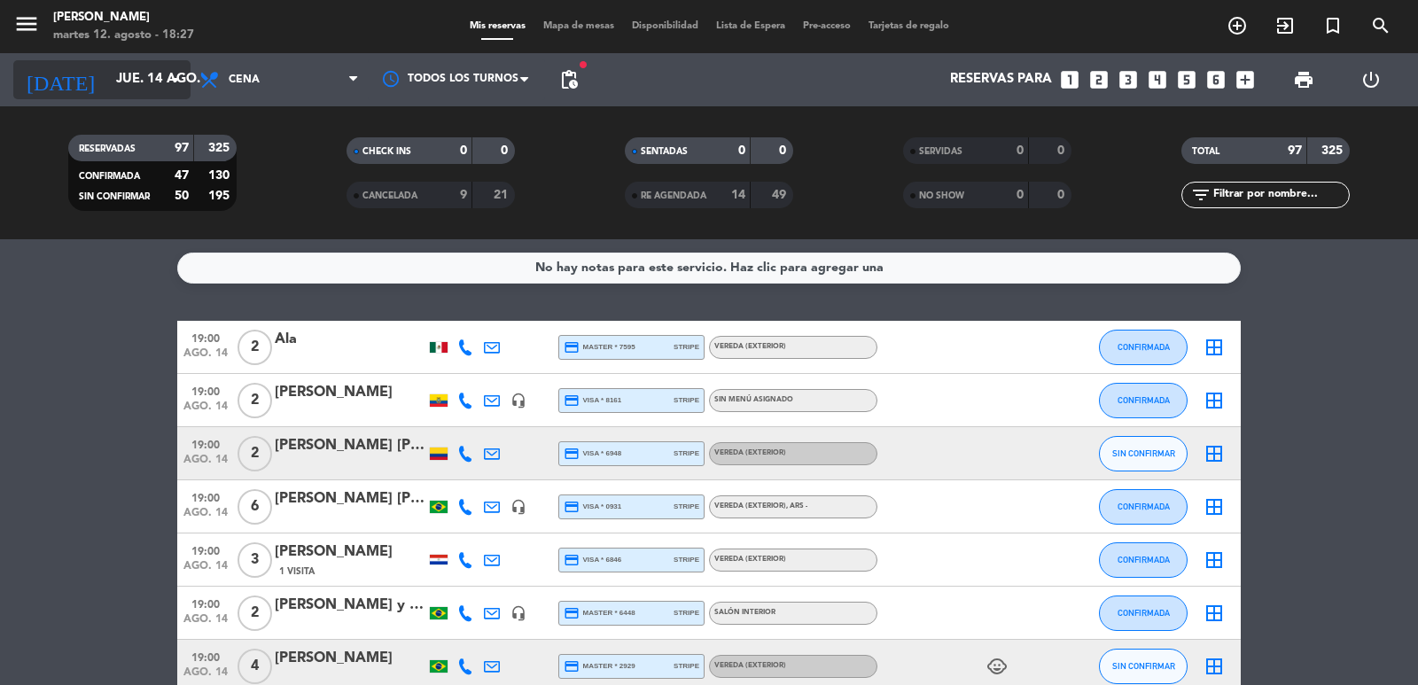
click at [181, 82] on icon "arrow_drop_down" at bounding box center [175, 79] width 21 height 21
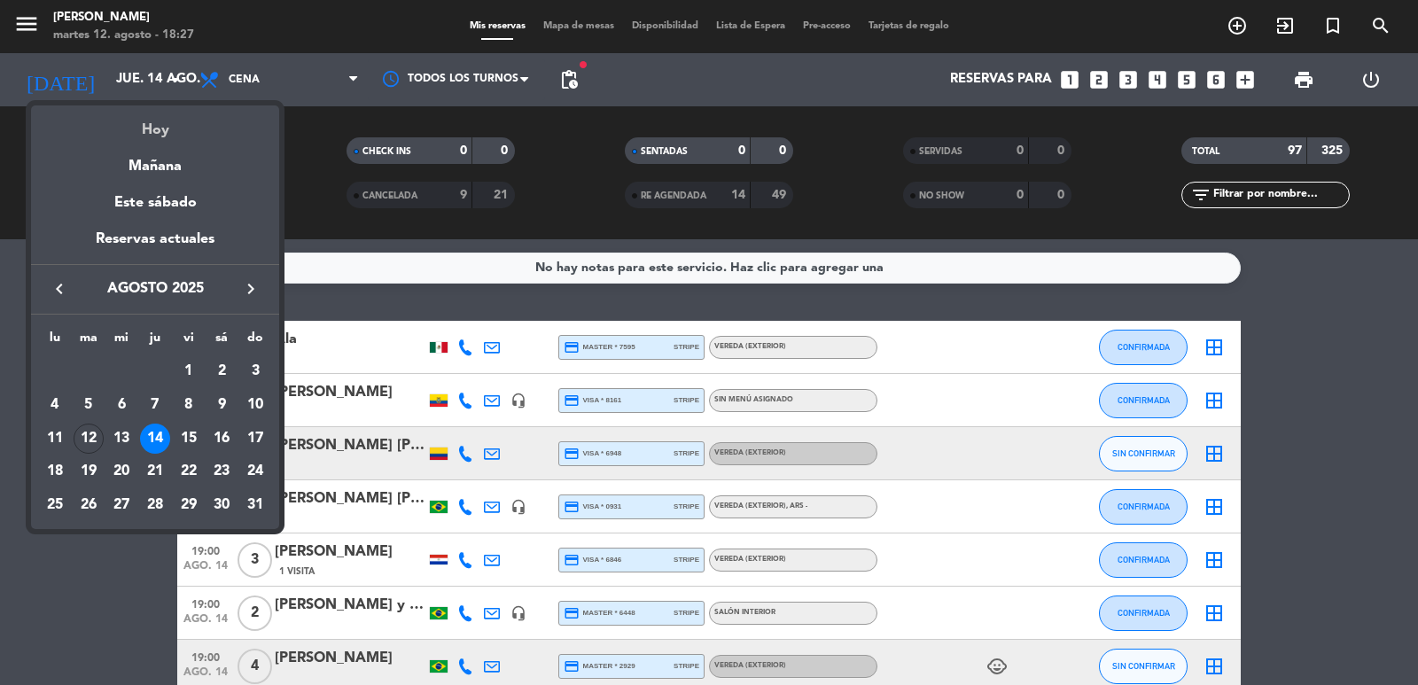
click at [255, 138] on div "Hoy" at bounding box center [155, 123] width 248 height 36
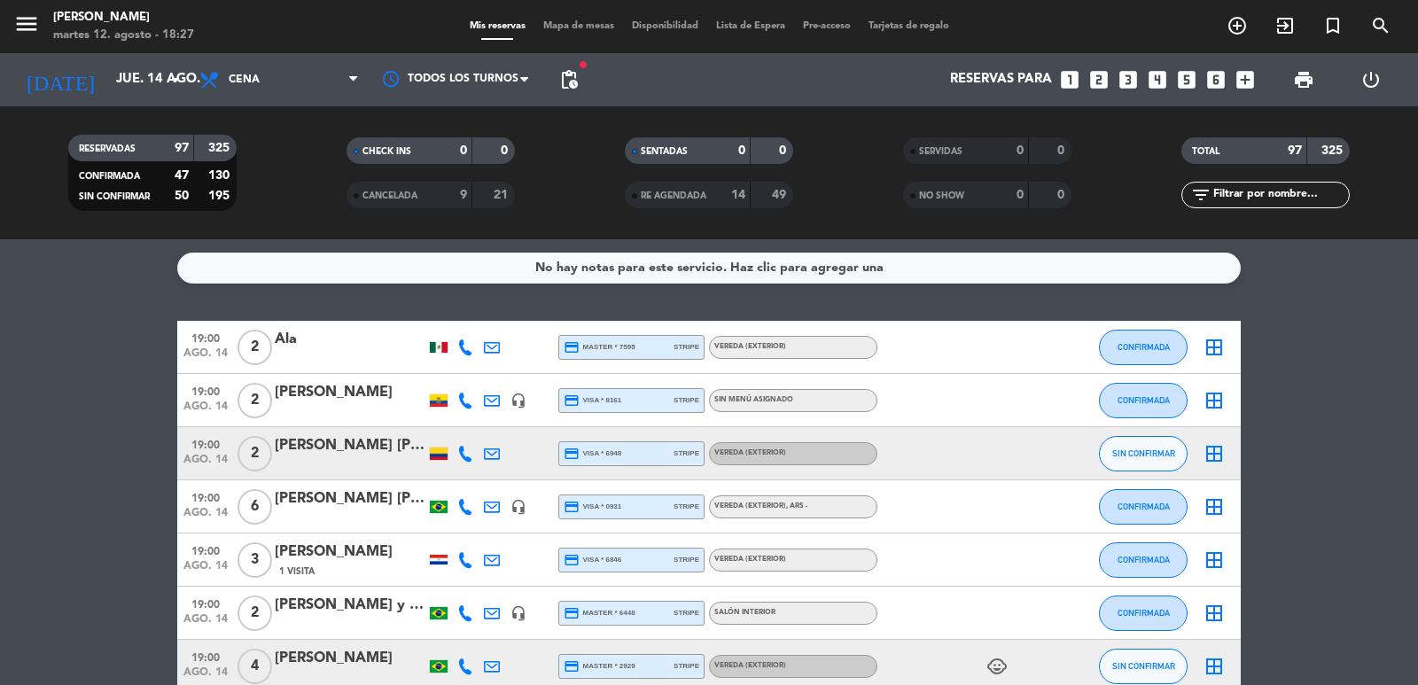
type input "[DATE] ago."
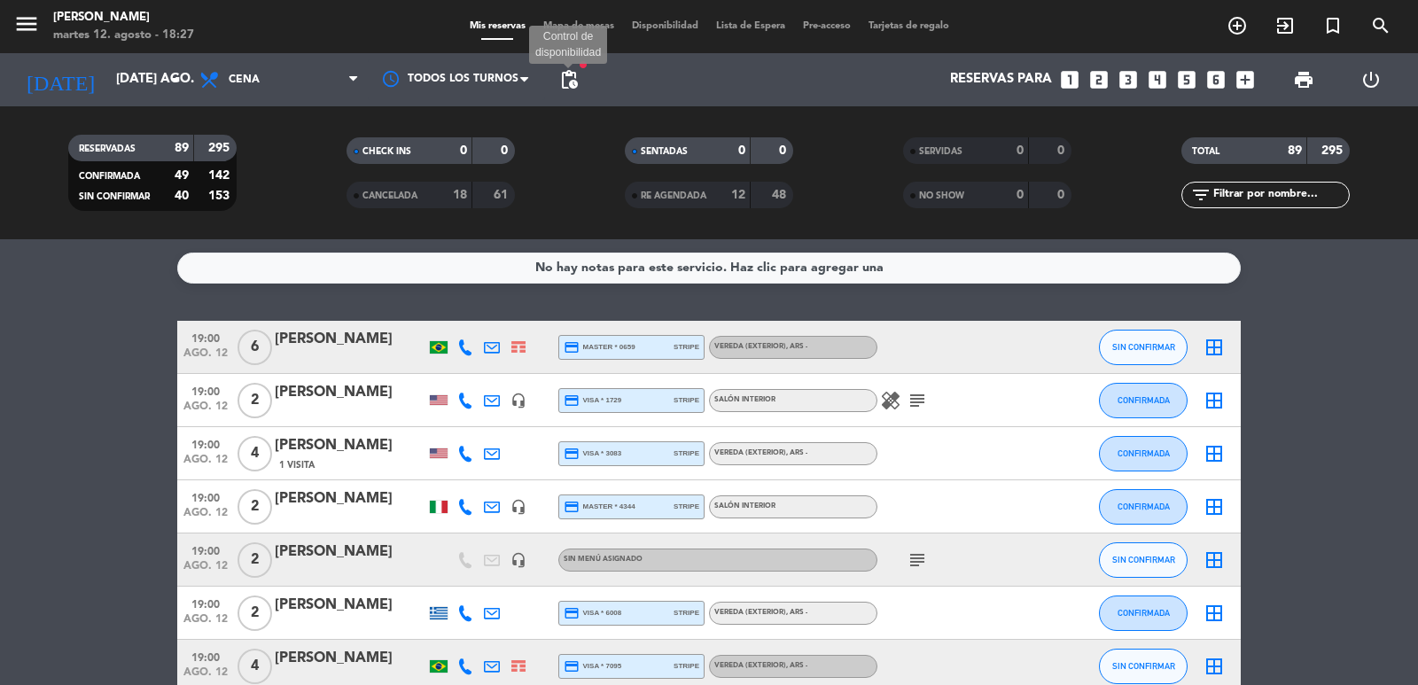
click at [563, 72] on span "pending_actions" at bounding box center [568, 79] width 21 height 21
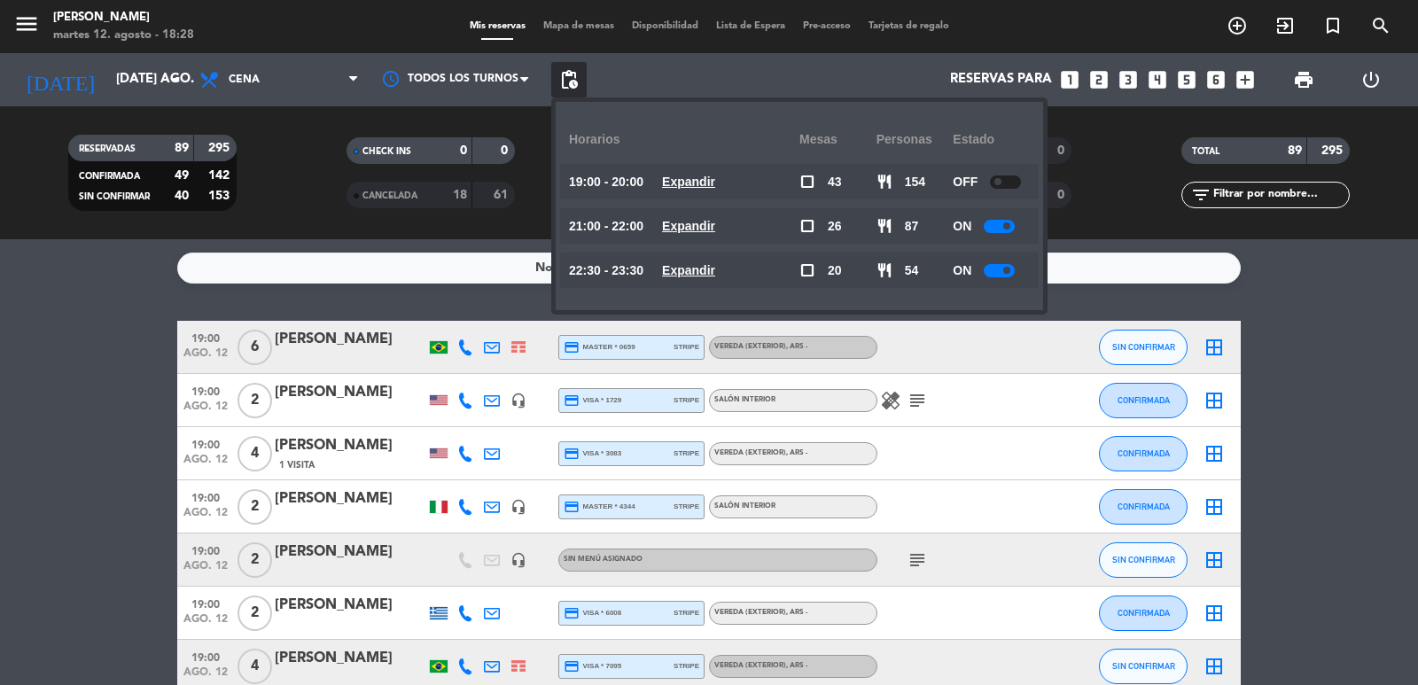
click at [715, 277] on u "Expandir" at bounding box center [688, 270] width 53 height 14
